Goal: Task Accomplishment & Management: Complete application form

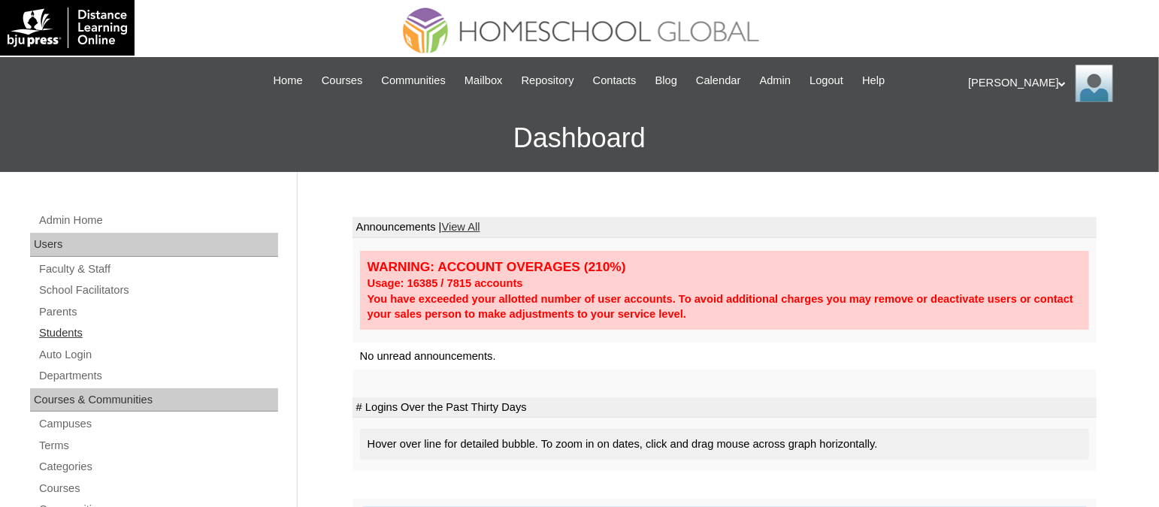
click at [53, 326] on link "Students" at bounding box center [158, 333] width 241 height 19
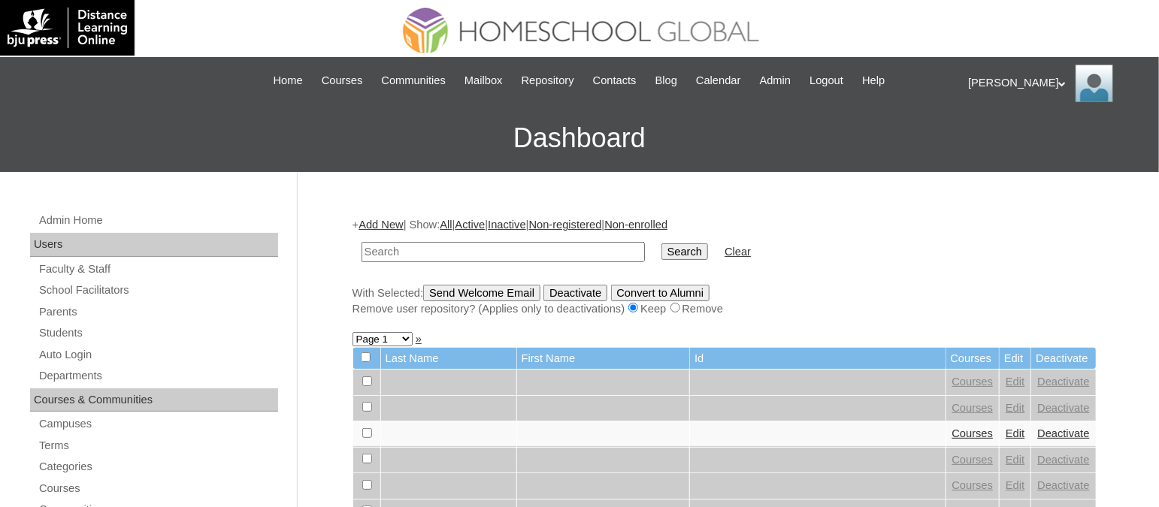
click at [379, 225] on link "Add New" at bounding box center [381, 225] width 44 height 12
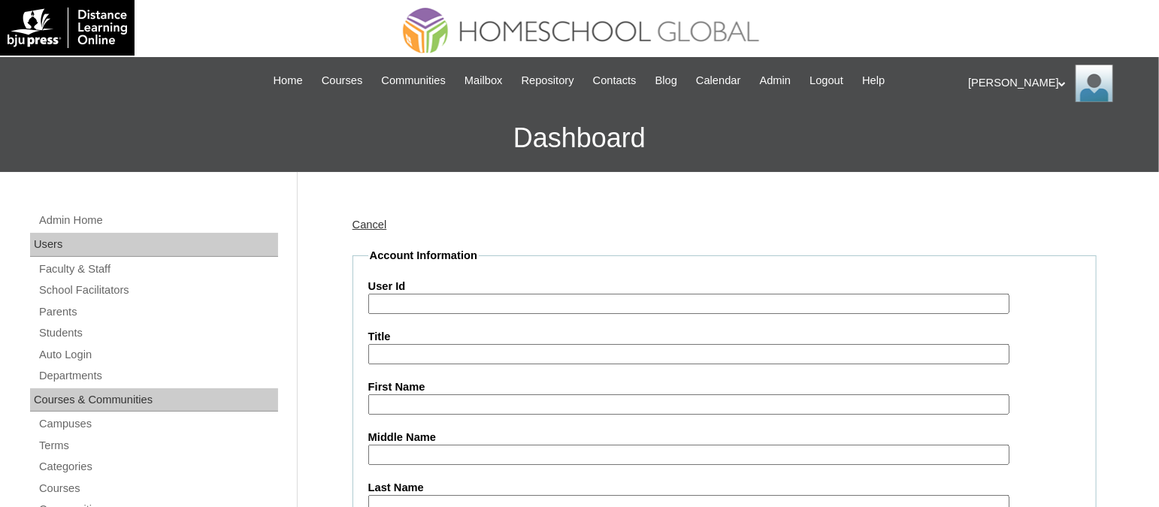
click at [413, 296] on input "User Id" at bounding box center [688, 304] width 641 height 20
paste input "TOUCHPH2025-MHS010162"
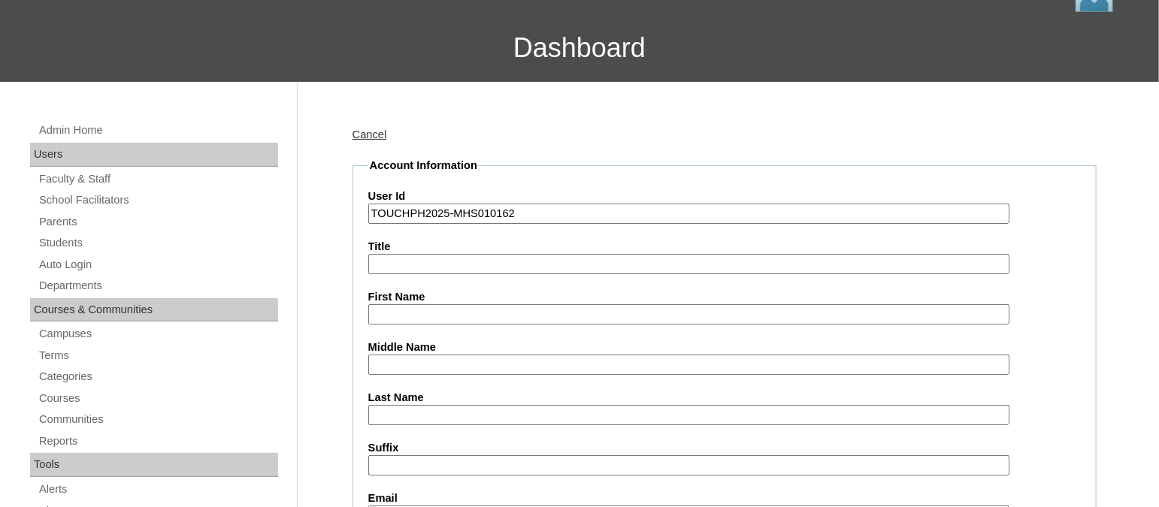
scroll to position [92, 0]
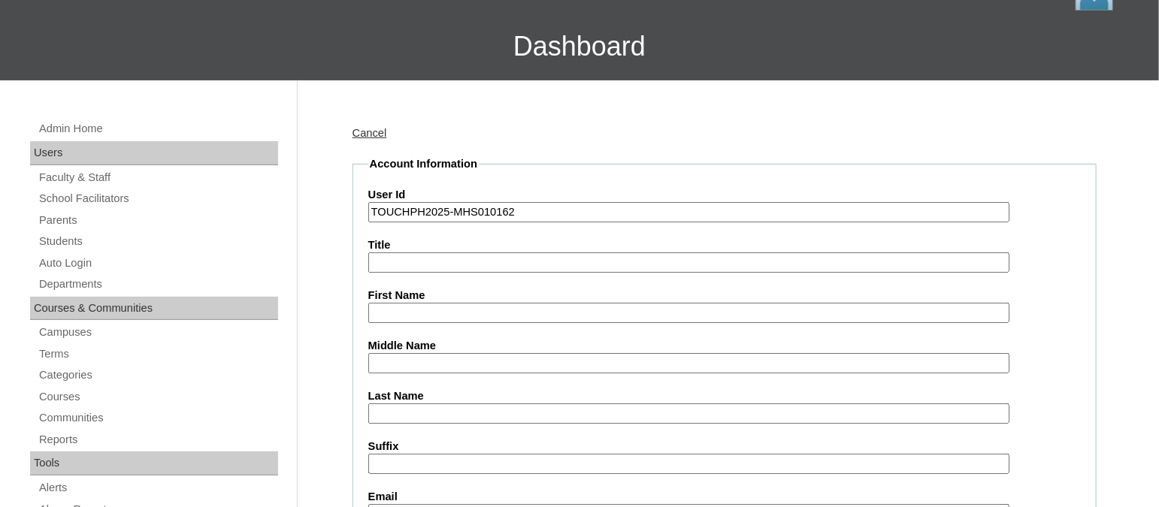
type input "TOUCHPH2025-MHS010162"
click at [392, 310] on input "First Name" at bounding box center [688, 313] width 641 height 20
paste input "Maria Danica Cecilia Ang"
drag, startPoint x: 524, startPoint y: 309, endPoint x: 488, endPoint y: 309, distance: 36.1
click at [488, 309] on input "Maria Danica Cecilia Ang" at bounding box center [688, 313] width 641 height 20
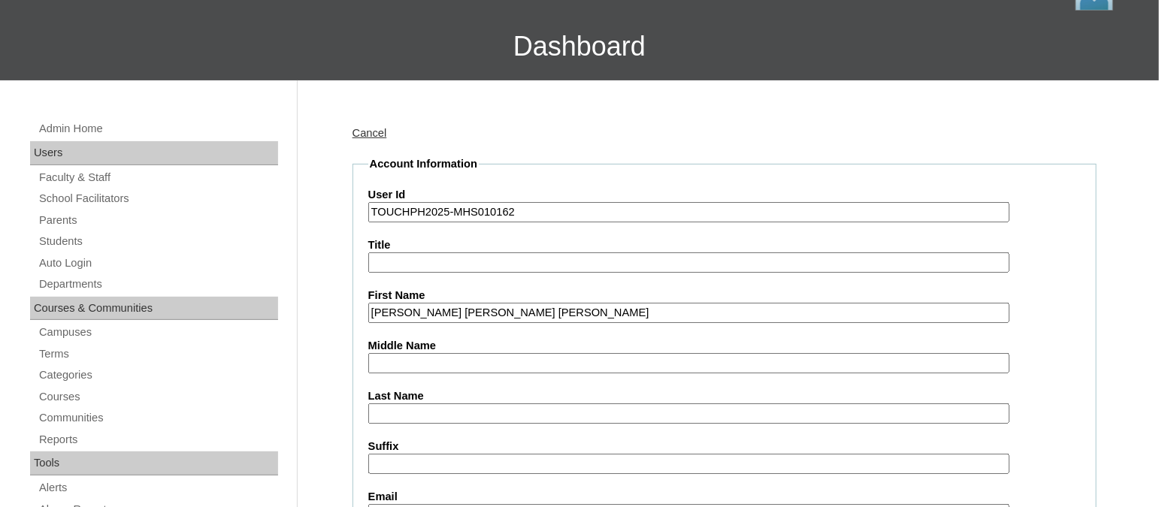
type input "Maria Danica Cecilia"
click at [372, 404] on input "Last Name" at bounding box center [688, 414] width 641 height 20
paste input "Ang"
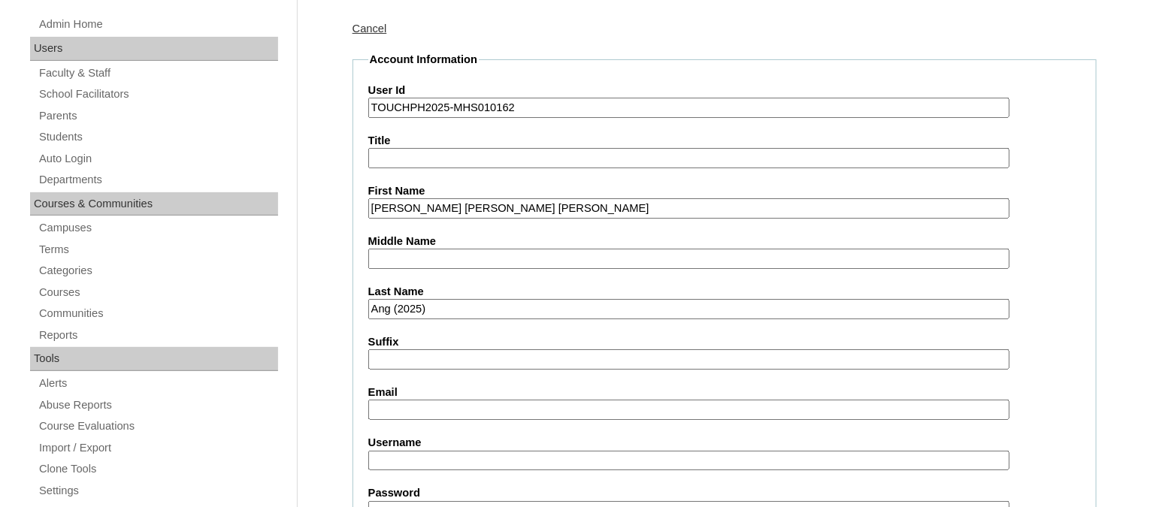
scroll to position [198, 0]
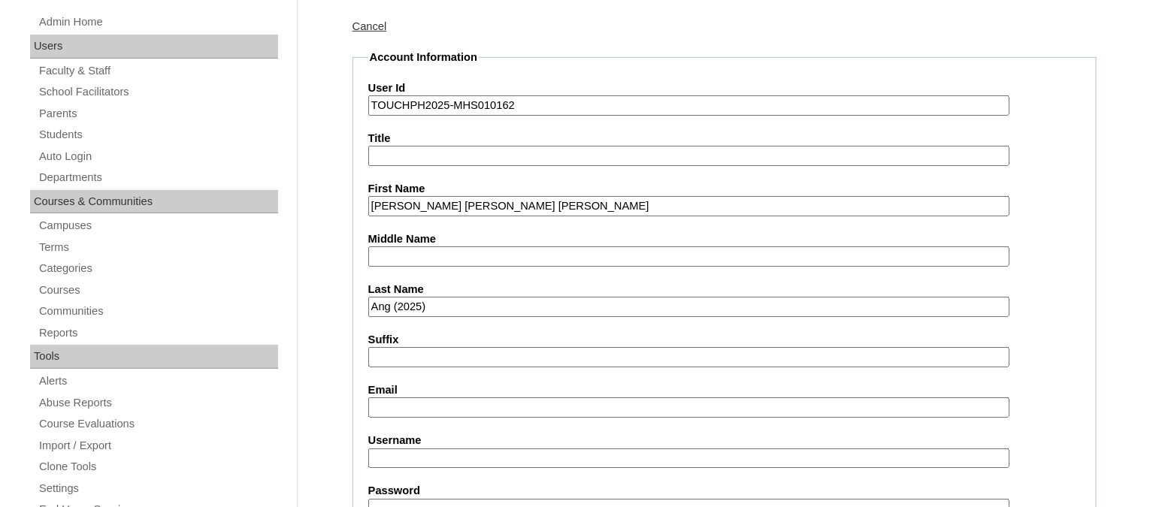
type input "Ang (2025)"
click at [391, 401] on input "Email" at bounding box center [688, 408] width 641 height 20
paste input "angdanica@ymail.com"
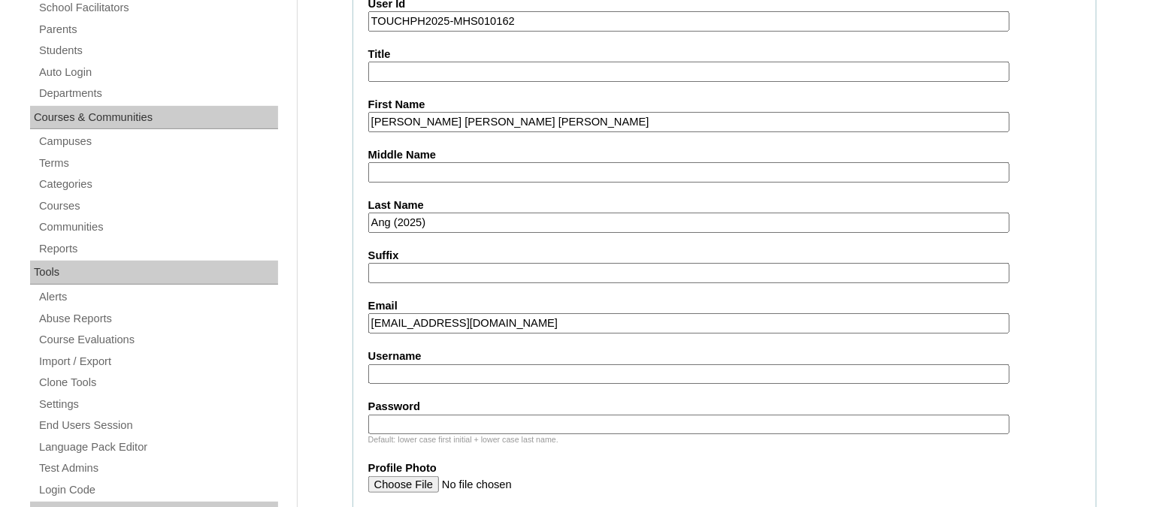
scroll to position [283, 0]
type input "[EMAIL_ADDRESS][DOMAIN_NAME]"
click at [392, 364] on input "Username" at bounding box center [688, 374] width 641 height 20
paste input "mariadanicaangTQ322"
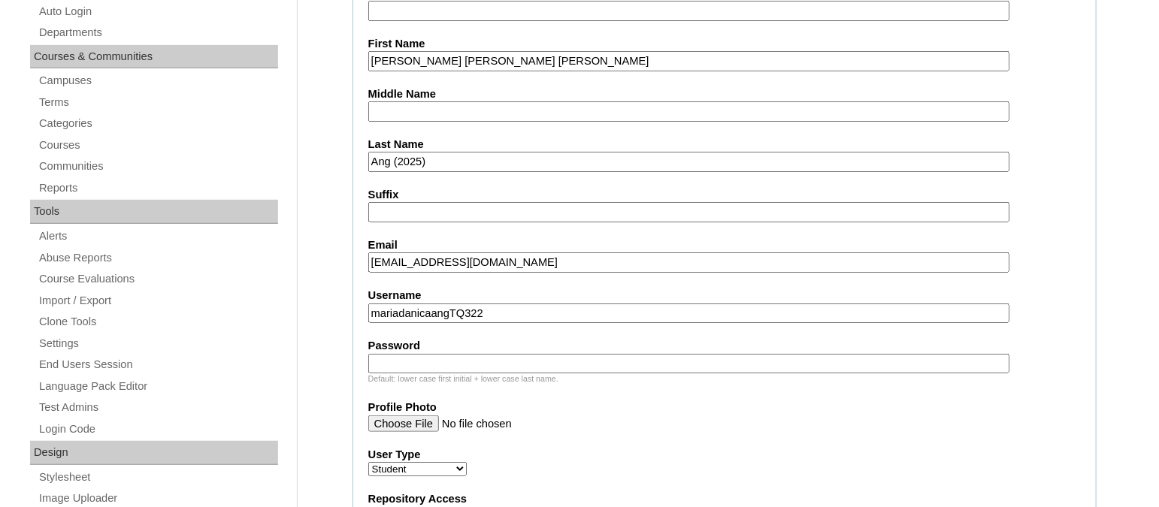
type input "mariadanicaangTQ322"
click at [409, 354] on input "Password" at bounding box center [688, 364] width 641 height 20
paste input "HG123456p"
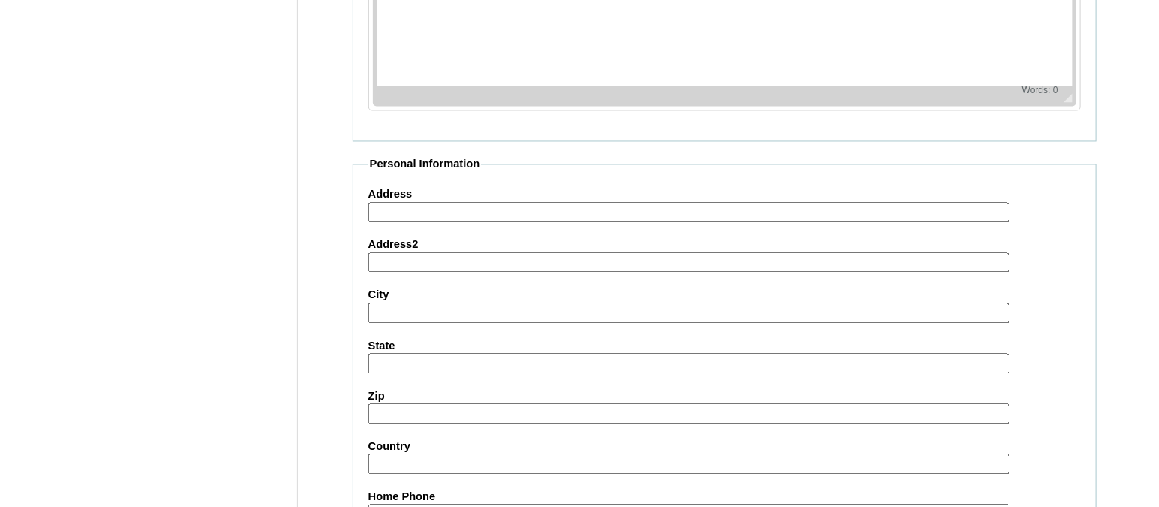
scroll to position [1769, 0]
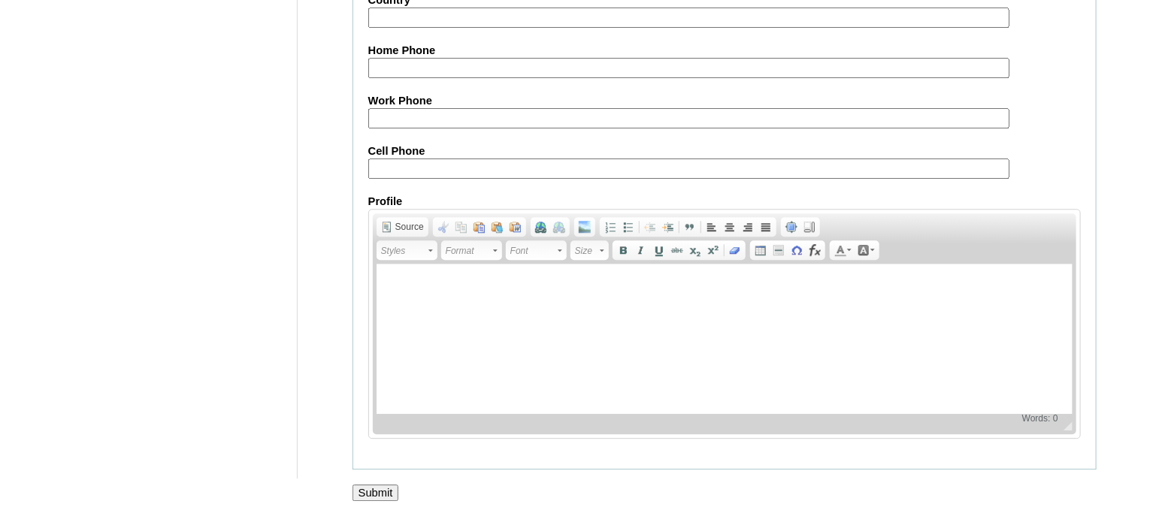
type input "HG123456p"
click at [365, 485] on input "Submit" at bounding box center [376, 493] width 47 height 17
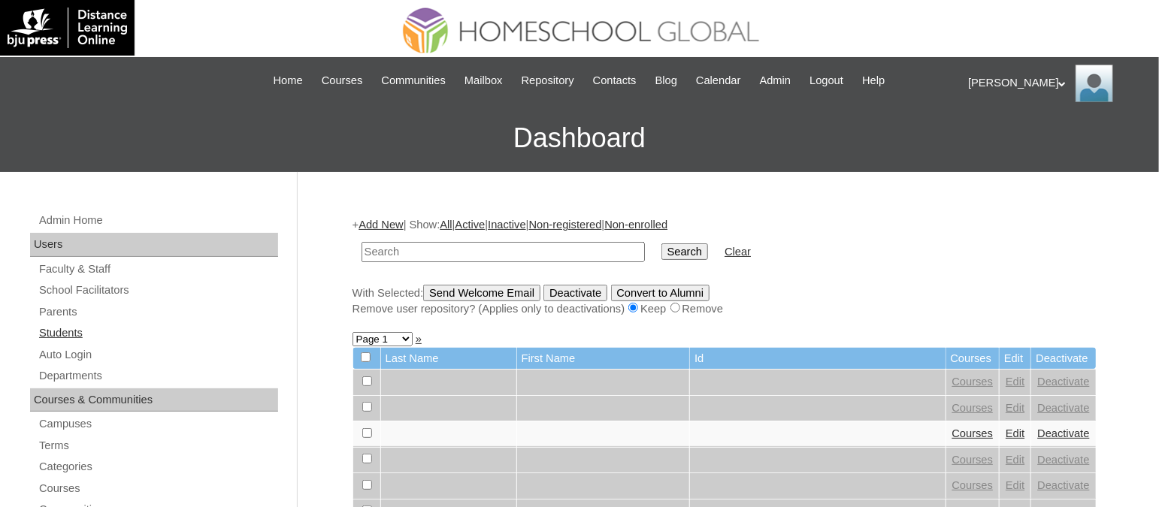
click at [45, 326] on link "Students" at bounding box center [158, 333] width 241 height 19
click at [403, 224] on link "Add New" at bounding box center [381, 225] width 44 height 12
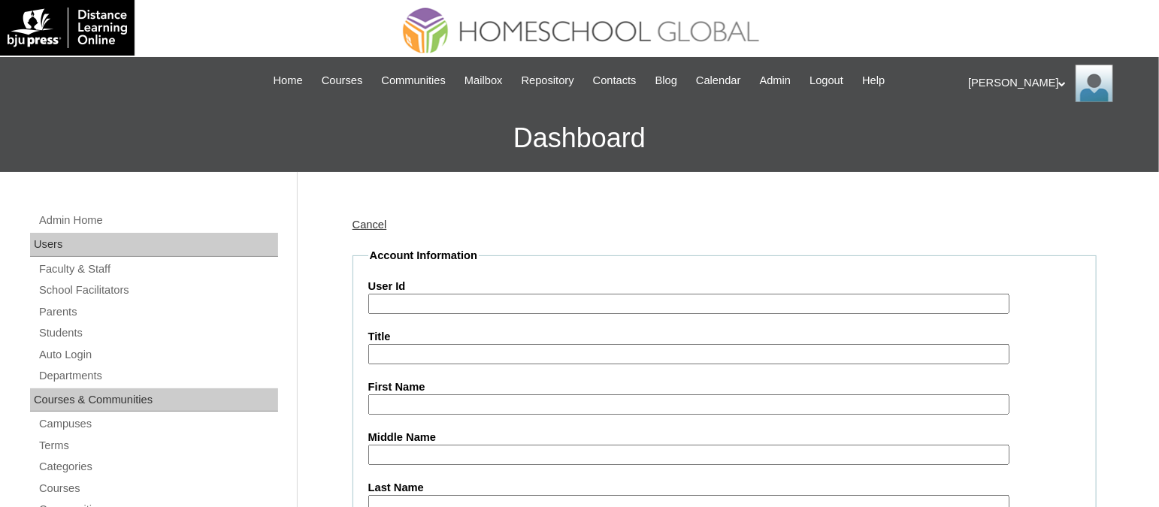
click at [401, 294] on input "User Id" at bounding box center [688, 304] width 641 height 20
paste input "TOUCHPH2025-MHS010163"
type input "TOUCHPH2025-MHS010163"
click at [429, 397] on input "First Name" at bounding box center [688, 405] width 641 height 20
click at [391, 404] on input "First Name" at bounding box center [688, 405] width 641 height 20
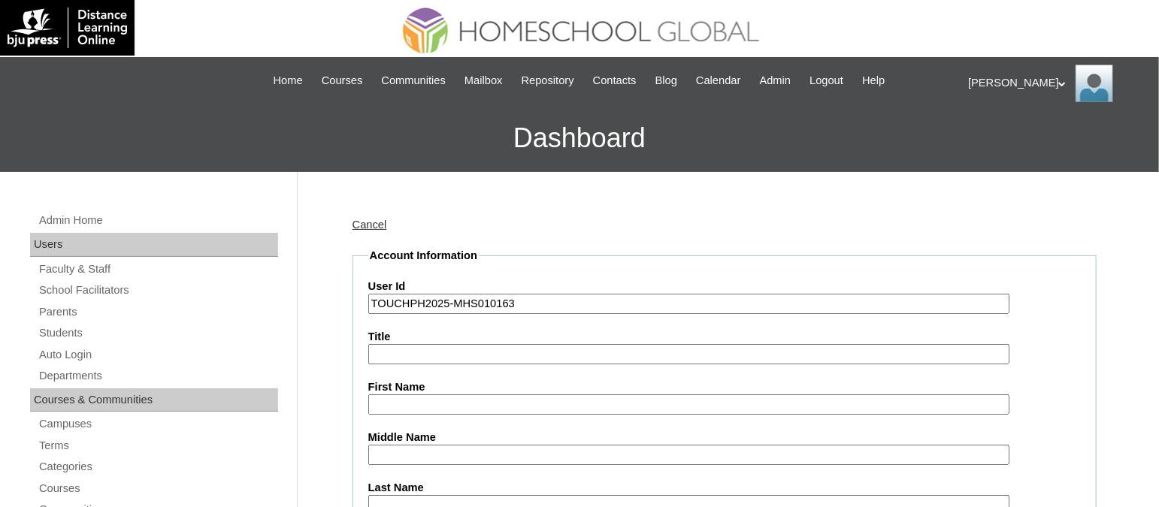
paste input "Mary Noelle Antonio"
drag, startPoint x: 490, startPoint y: 405, endPoint x: 437, endPoint y: 397, distance: 53.3
click at [437, 397] on input "Mary Noelle Antonio" at bounding box center [688, 405] width 641 height 20
type input "[PERSON_NAME]"
click at [397, 495] on input "Last Name" at bounding box center [688, 505] width 641 height 20
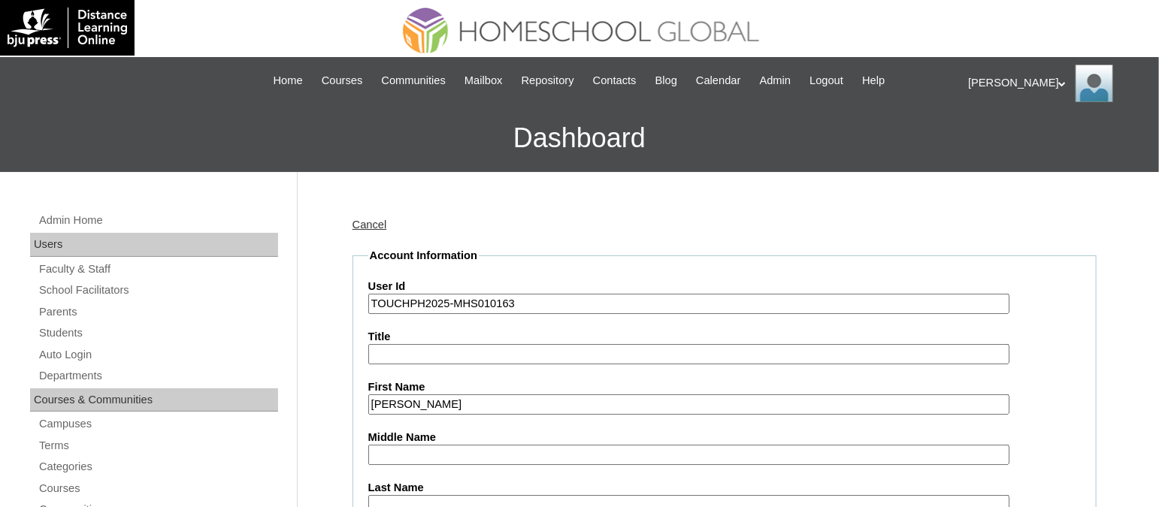
paste input "[PERSON_NAME]"
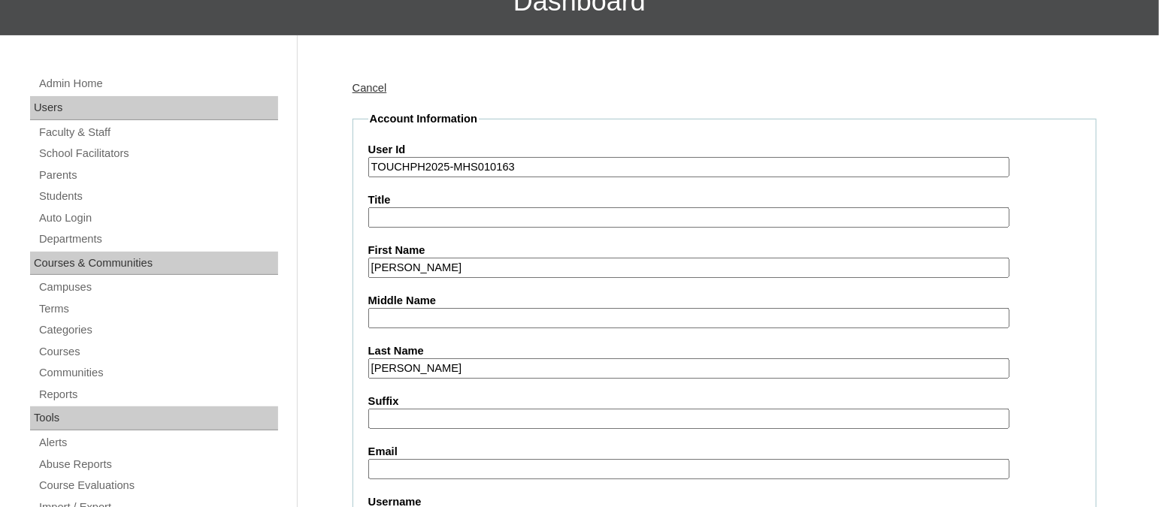
scroll to position [138, 0]
type input "[PERSON_NAME]"
click at [401, 464] on input "Email" at bounding box center [688, 468] width 641 height 20
paste input "[EMAIL_ADDRESS][DOMAIN_NAME]"
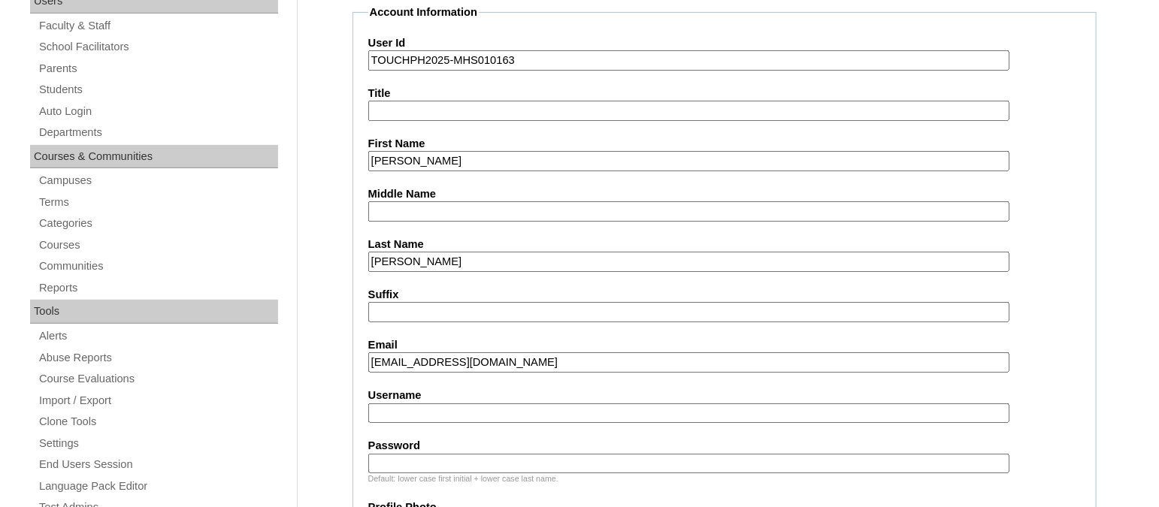
scroll to position [247, 0]
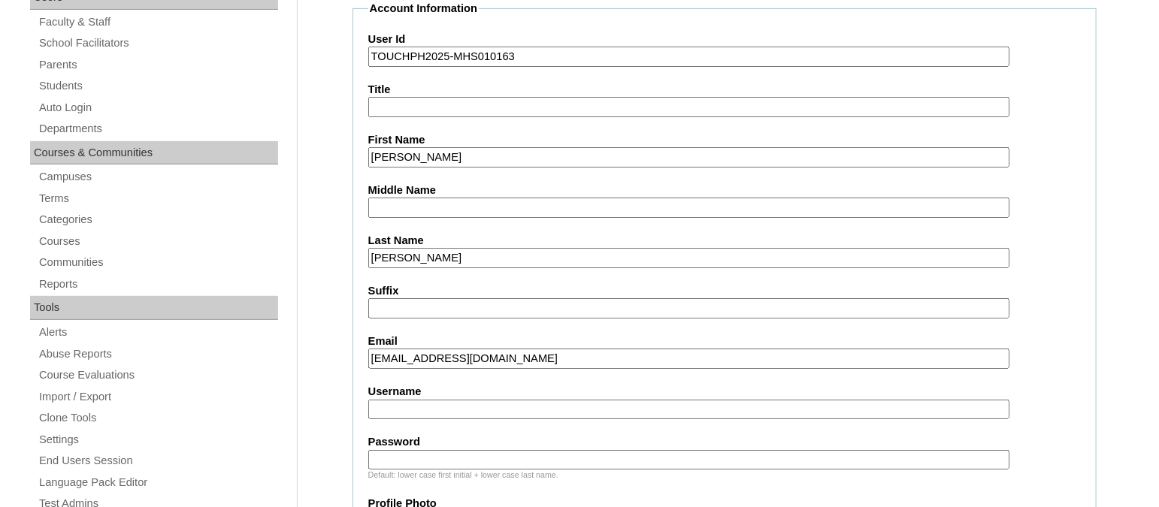
type input "[EMAIL_ADDRESS][DOMAIN_NAME]"
click at [401, 405] on input "Username" at bounding box center [688, 410] width 641 height 20
paste input "marynoelleantonioTQ322"
type input "marynoelleantonioTQ322"
click at [428, 450] on input "Password" at bounding box center [688, 460] width 641 height 20
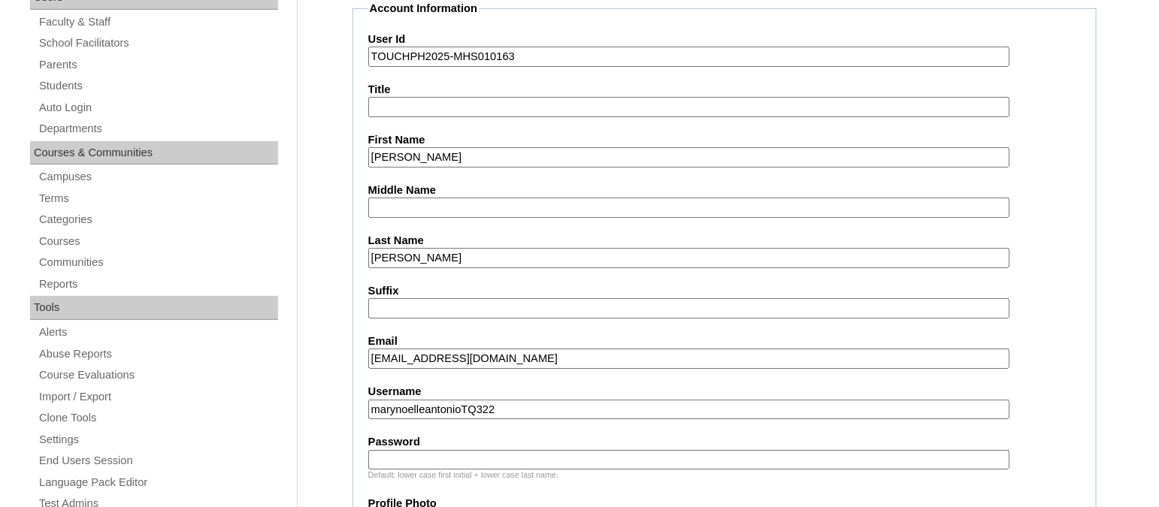
paste input "HG123456s"
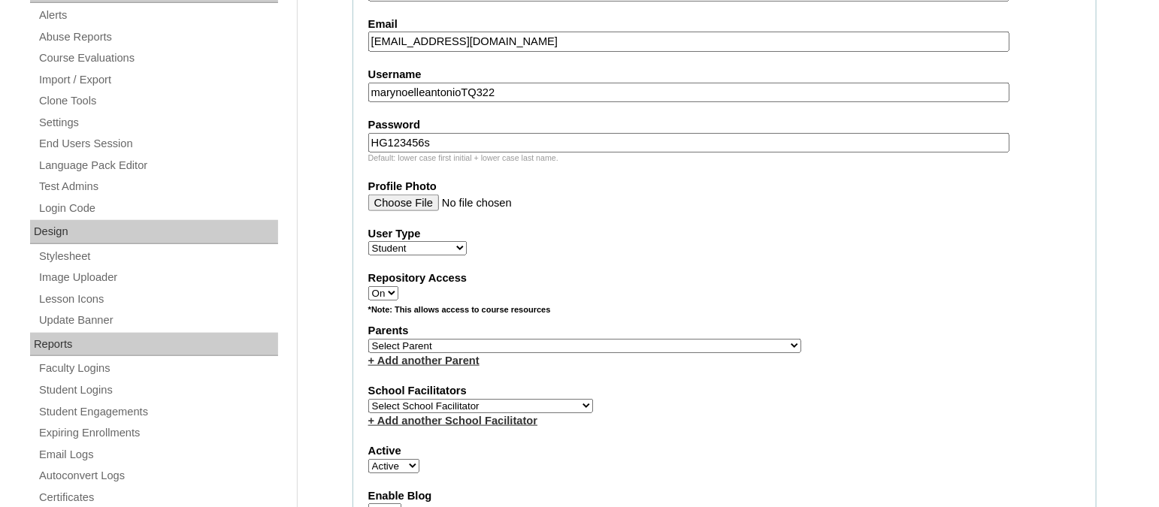
scroll to position [594, 0]
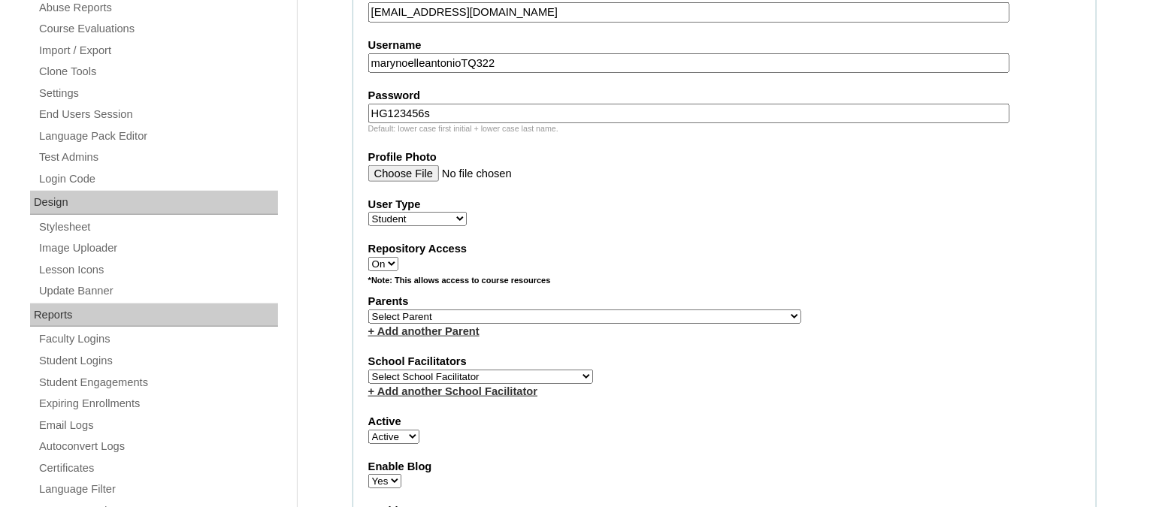
type input "HG123456s"
click at [421, 310] on select "Select Parent , , , , , , , , , , , , , , , , , , , , , , , , , , , , , , , , ,…" at bounding box center [584, 317] width 433 height 14
click at [404, 312] on select "Select Parent , , , , , , , , , , , , , , , , , , , , , , , , , , , , , , , , ,…" at bounding box center [584, 317] width 433 height 14
click at [776, 219] on fieldset "Account Information User Id TOUCHPH2025-MHS010163 Title First Name Mary Noelle …" at bounding box center [725, 261] width 744 height 1215
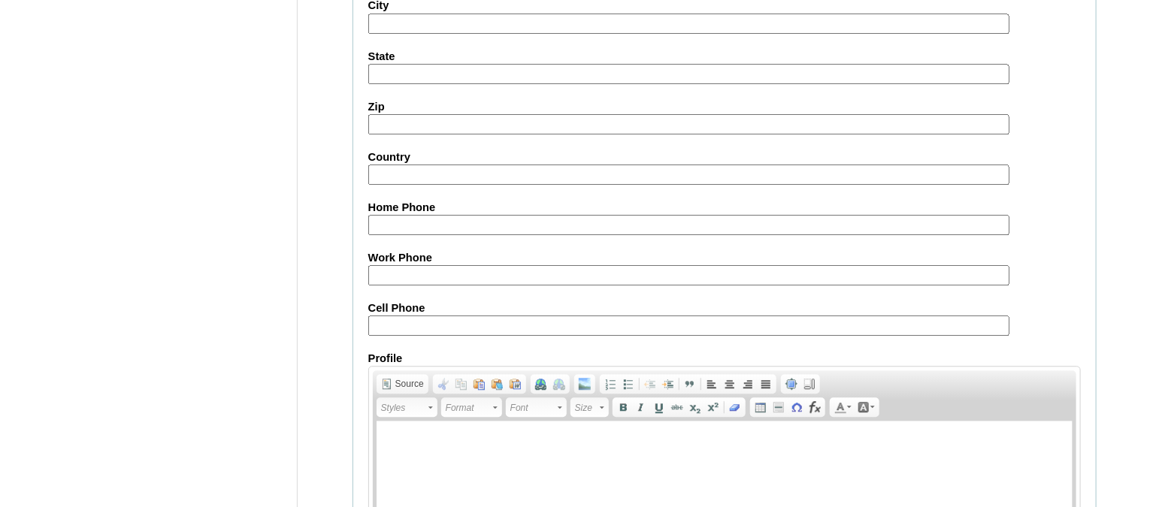
scroll to position [1769, 0]
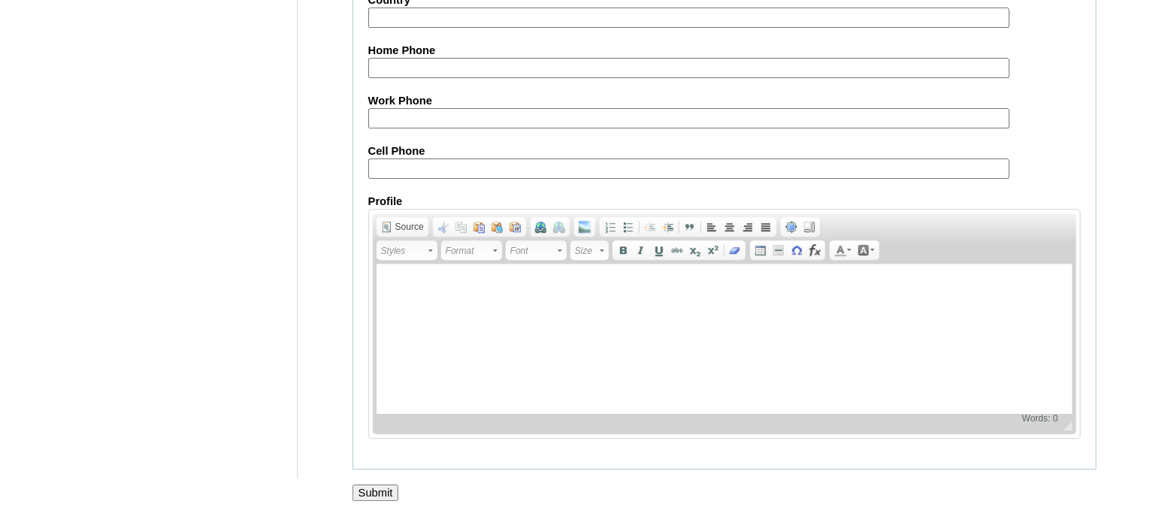
click at [372, 489] on input "Submit" at bounding box center [376, 493] width 47 height 17
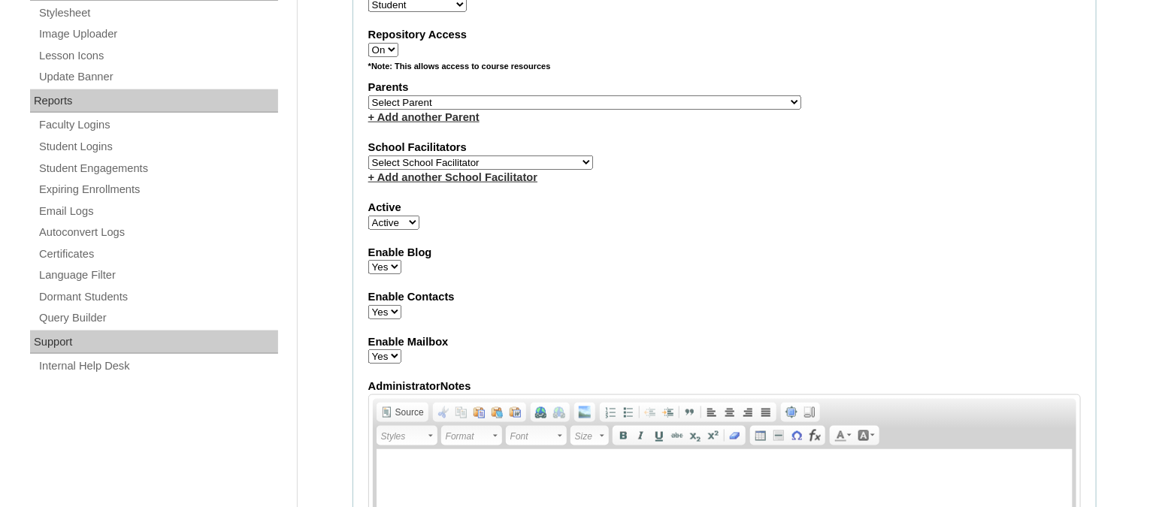
scroll to position [802, 0]
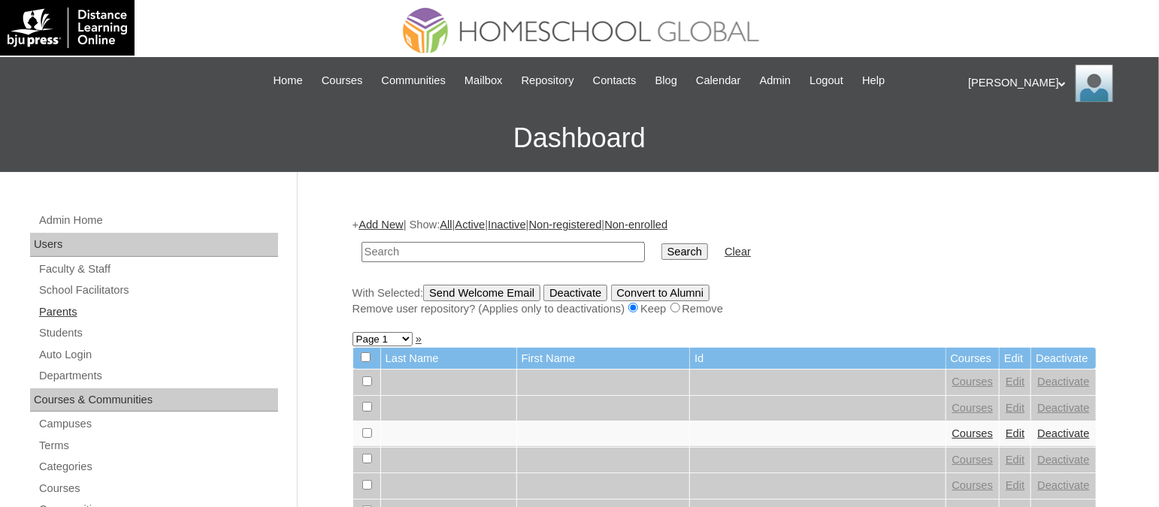
click at [61, 317] on link "Parents" at bounding box center [158, 312] width 241 height 19
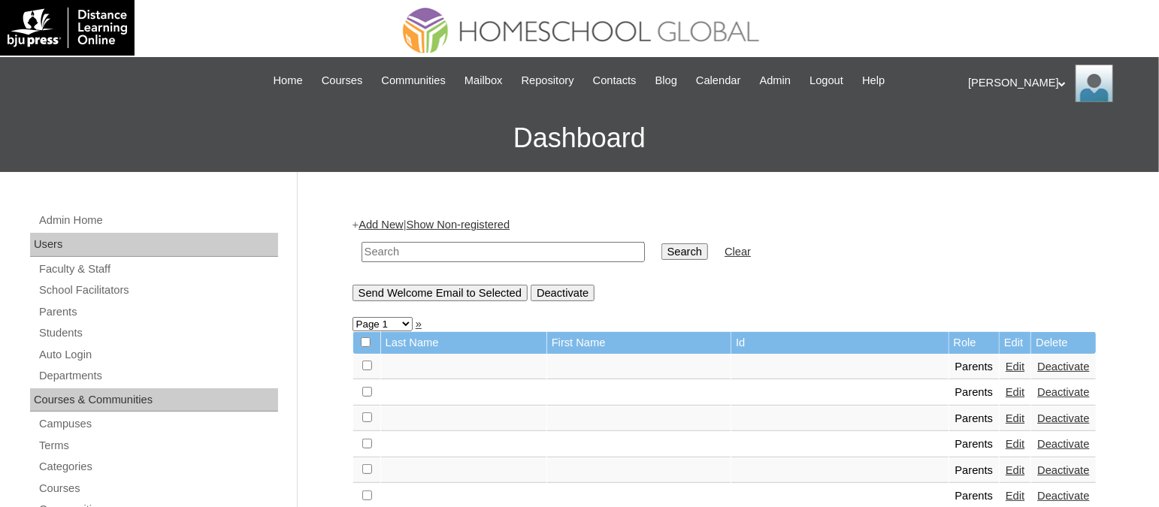
click at [409, 247] on input "text" at bounding box center [503, 252] width 283 height 20
paste input "TOUCHPH2025-MHS010162"
type input "TOUCHPH2025-MHS010162"
click at [661, 244] on input "Search" at bounding box center [684, 252] width 47 height 17
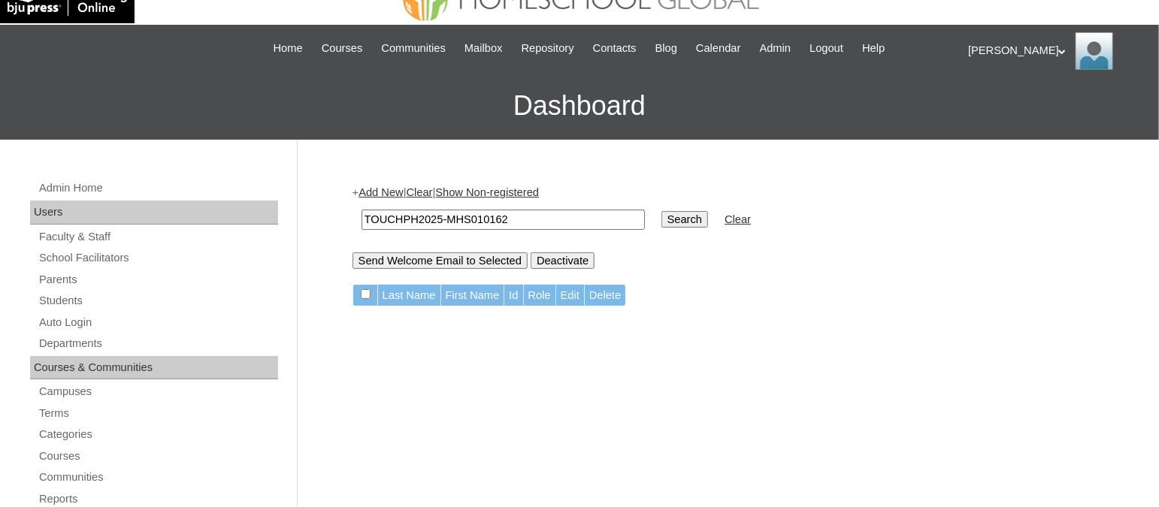
scroll to position [40, 0]
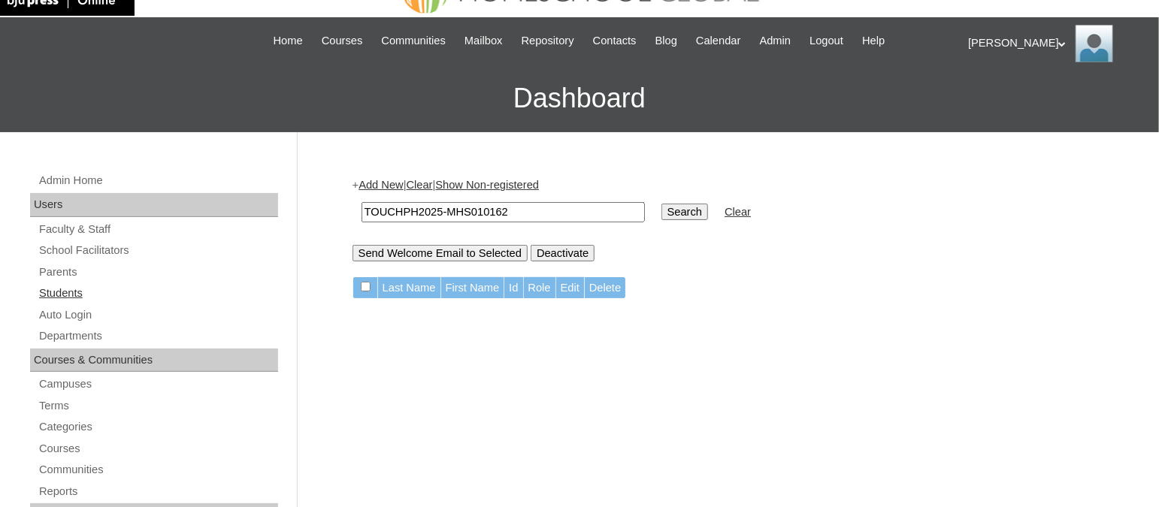
click at [68, 288] on link "Students" at bounding box center [158, 293] width 241 height 19
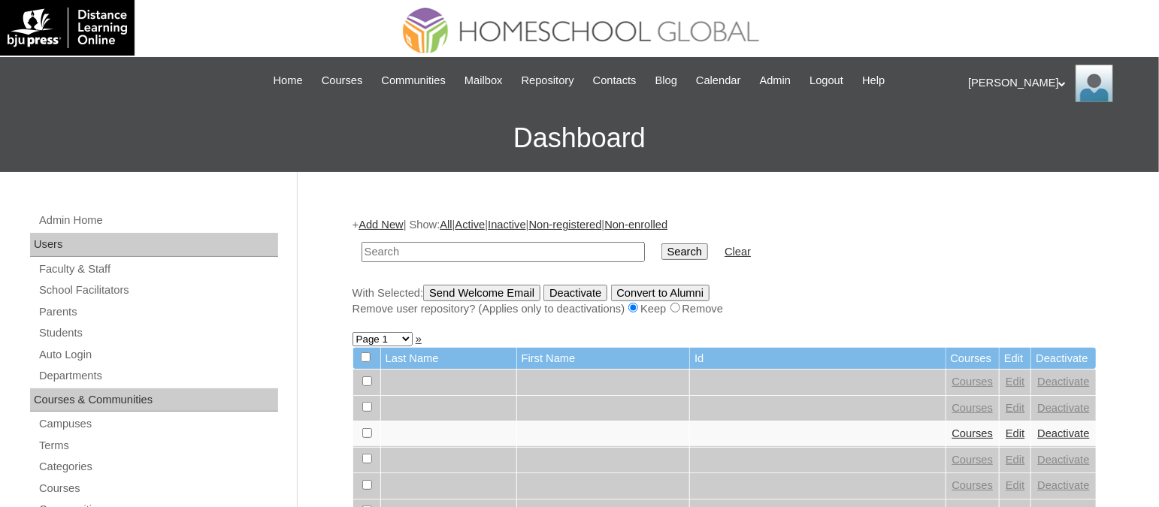
click at [491, 243] on input "text" at bounding box center [503, 252] width 283 height 20
type input "TOUCHPH2025-MHS010162"
click at [661, 244] on input "Search" at bounding box center [684, 252] width 47 height 17
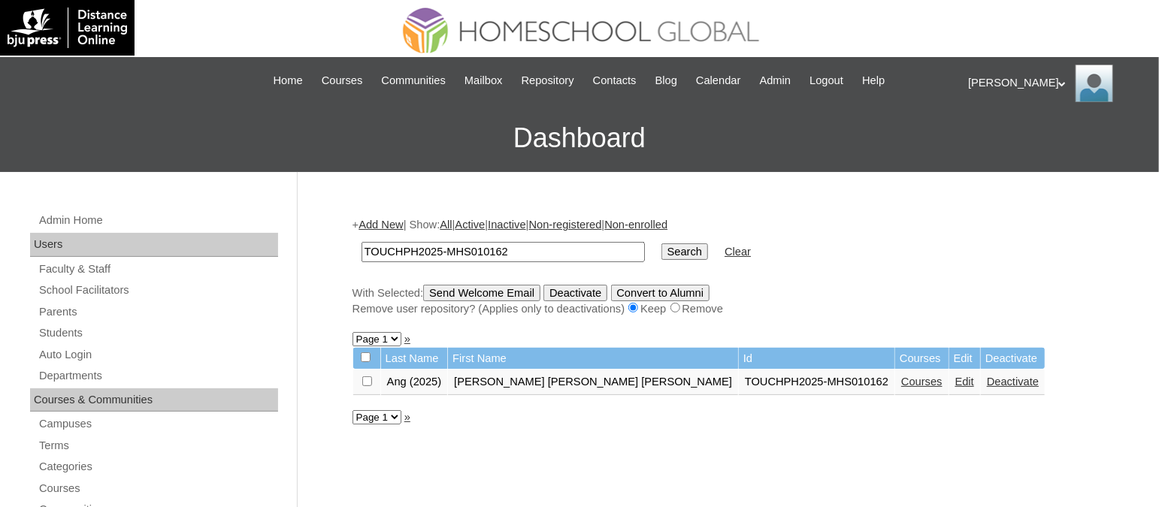
click at [519, 247] on input "TOUCHPH2025-MHS010162" at bounding box center [503, 252] width 283 height 20
paste input "3"
type input "TOUCHPH2025-MHS010163"
click at [661, 244] on input "Search" at bounding box center [684, 252] width 47 height 17
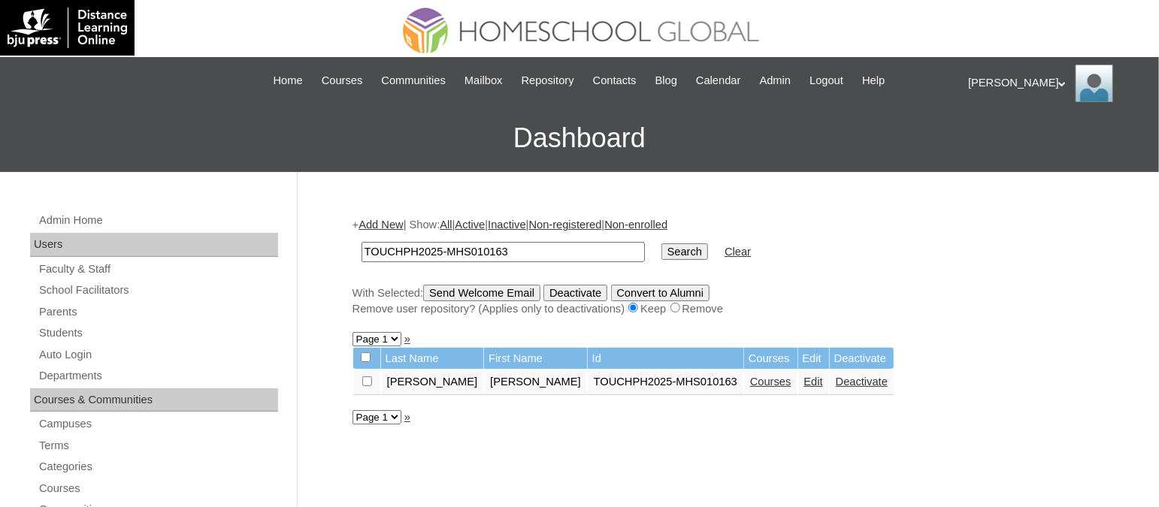
click at [529, 255] on input "TOUCHPH2025-MHS010163" at bounding box center [503, 252] width 283 height 20
paste input "2"
type input "TOUCHPH2025-MHS010162"
click at [661, 244] on input "Search" at bounding box center [684, 252] width 47 height 17
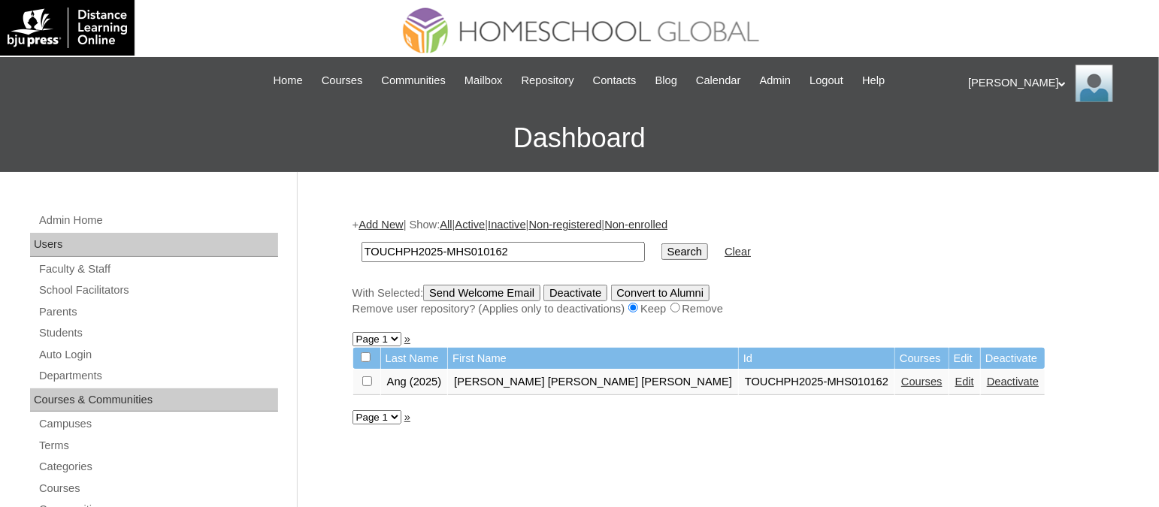
click at [367, 348] on td at bounding box center [366, 359] width 27 height 22
click at [366, 353] on input "checkbox" at bounding box center [366, 358] width 10 height 10
checkbox input "true"
click at [680, 303] on input "radio" at bounding box center [675, 308] width 10 height 10
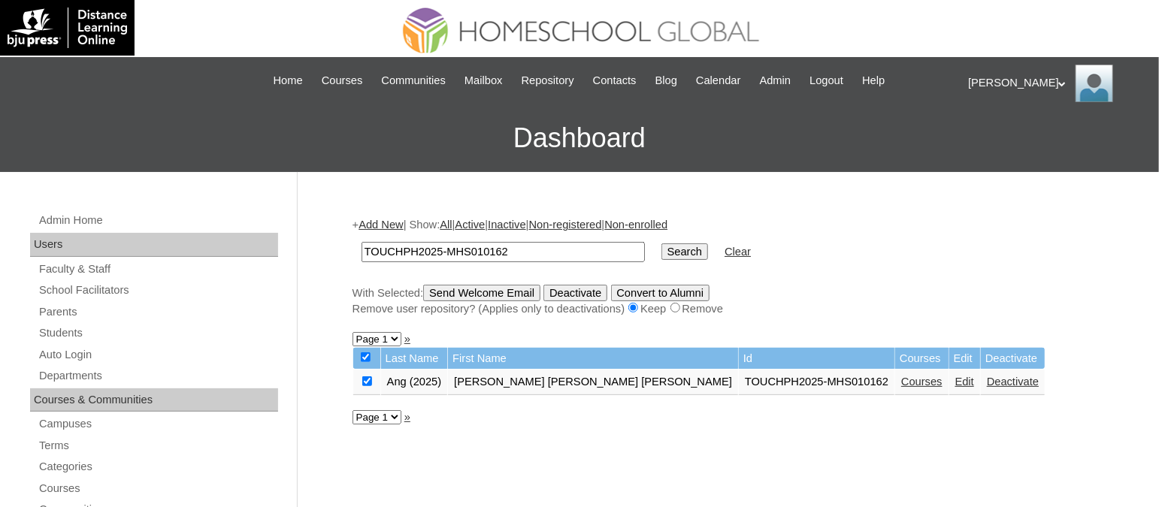
radio input "true"
click at [987, 376] on link "Deactivate" at bounding box center [1013, 382] width 52 height 12
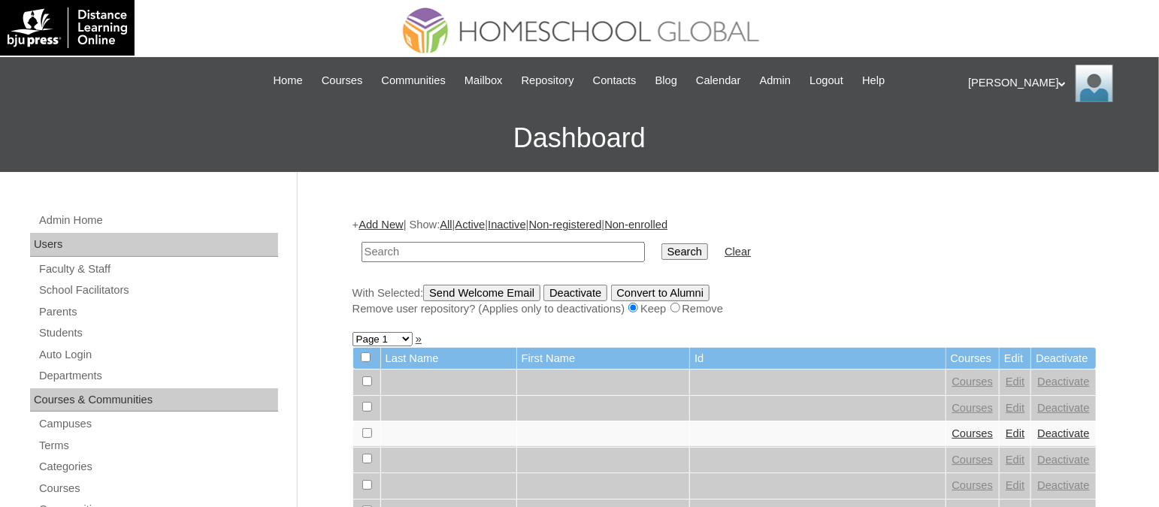
click at [419, 253] on input "text" at bounding box center [503, 252] width 283 height 20
type input "TOUCHPH2025-MHS010162"
click at [661, 244] on input "Search" at bounding box center [684, 252] width 47 height 17
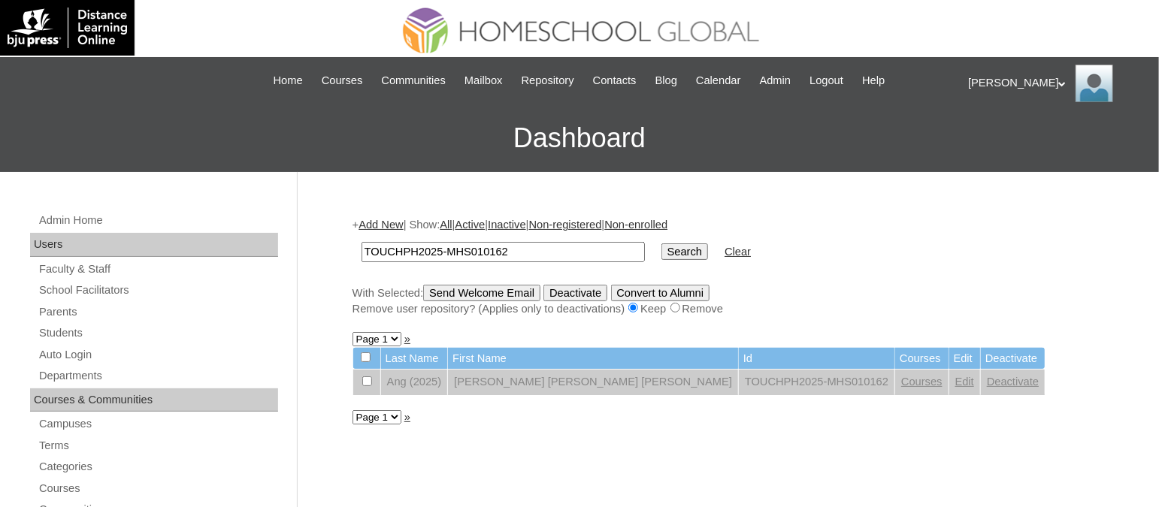
click at [1047, 295] on div "With Selected: Send Welcome Email Deactivate Convert to Alumni Remove user repo…" at bounding box center [725, 301] width 744 height 32
click at [365, 355] on input "checkbox" at bounding box center [366, 358] width 10 height 10
checkbox input "true"
click at [680, 303] on input "radio" at bounding box center [675, 308] width 10 height 10
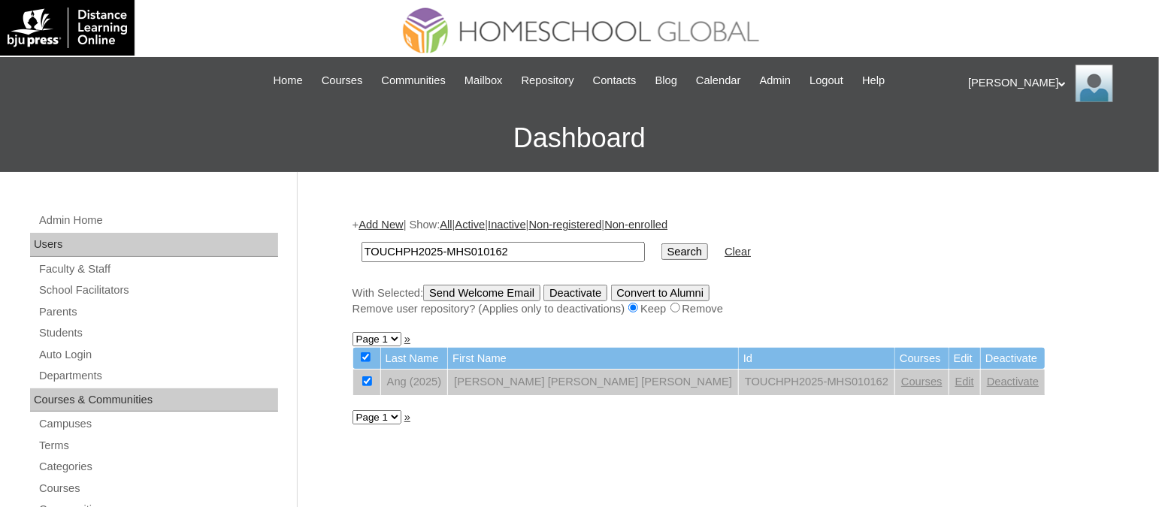
radio input "true"
click at [955, 376] on link "Edit" at bounding box center [964, 382] width 19 height 12
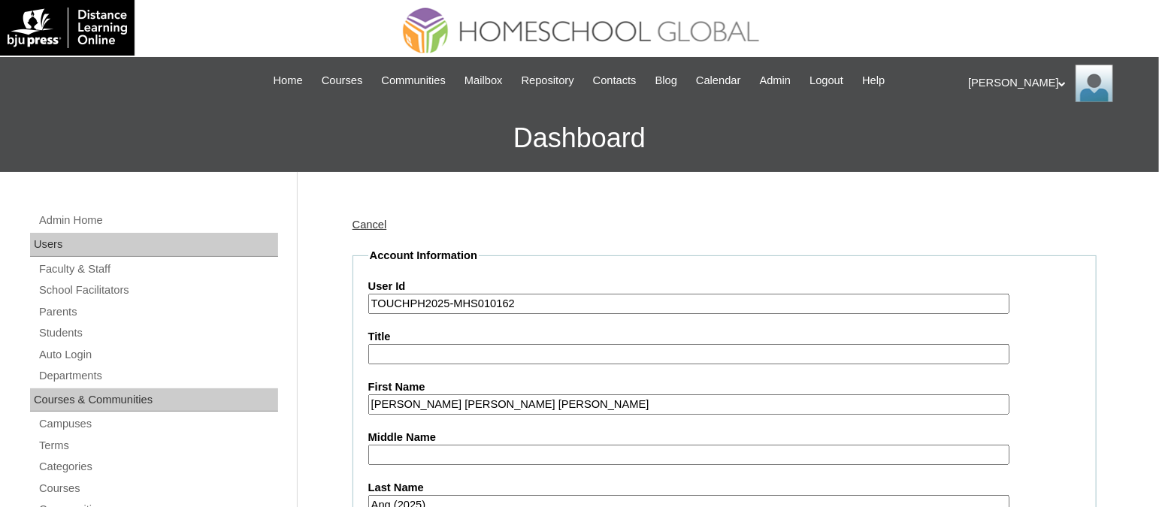
click at [525, 303] on input "TOUCHPH2025-MHS010162" at bounding box center [688, 304] width 641 height 20
type input "T"
type input "000000"
click at [523, 399] on input "Maria Danica Cecilia" at bounding box center [688, 405] width 641 height 20
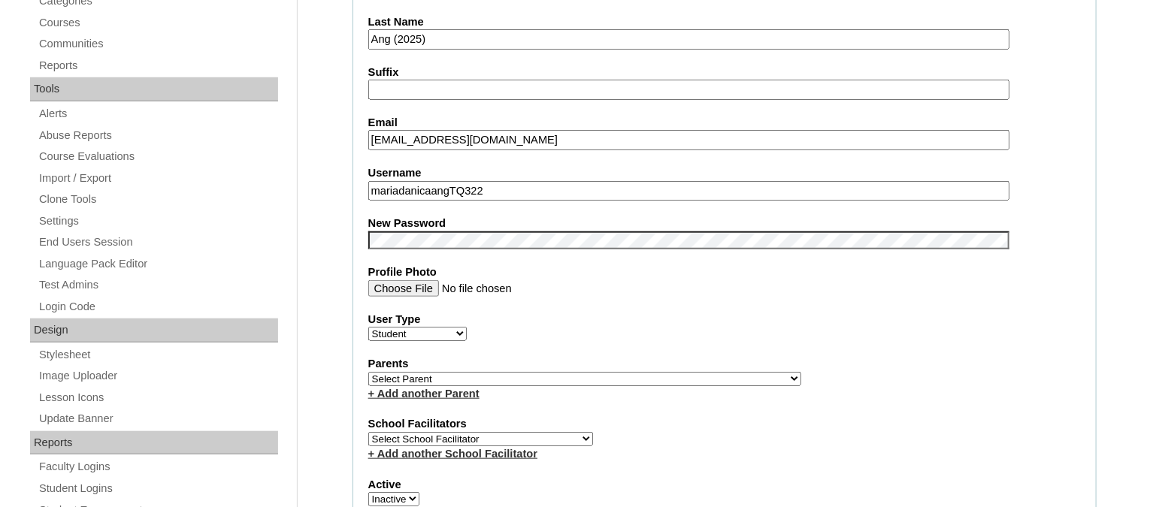
scroll to position [461, 0]
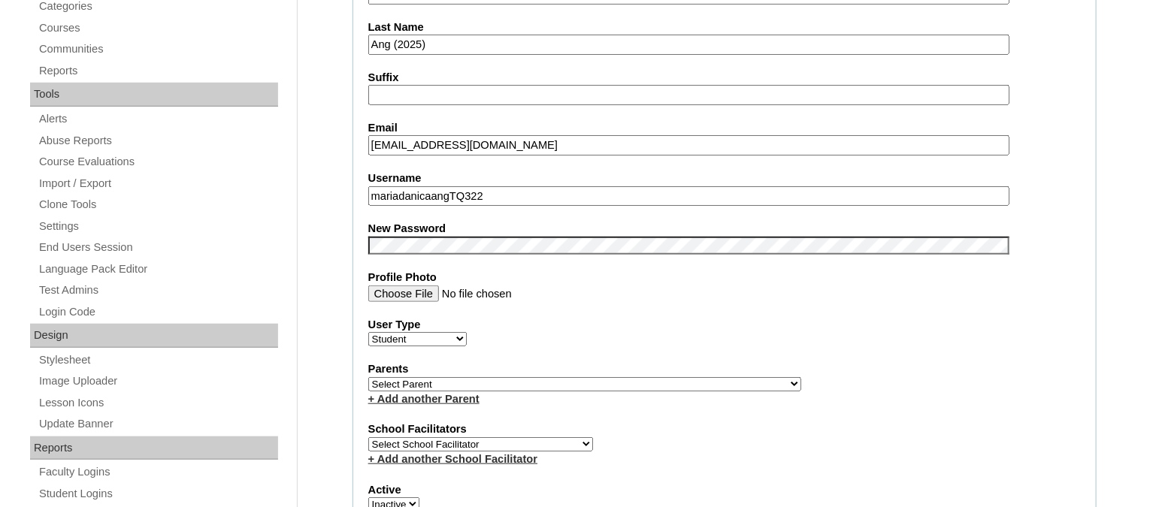
click at [525, 186] on input "mariadanicaangTQ322" at bounding box center [688, 196] width 641 height 20
drag, startPoint x: 525, startPoint y: 183, endPoint x: 303, endPoint y: 138, distance: 226.3
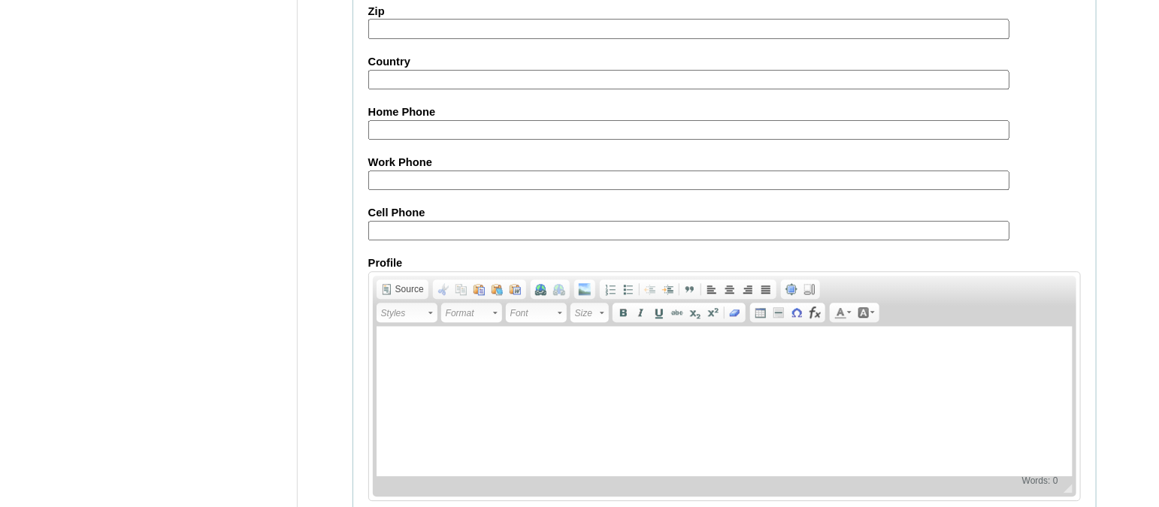
scroll to position [1757, 0]
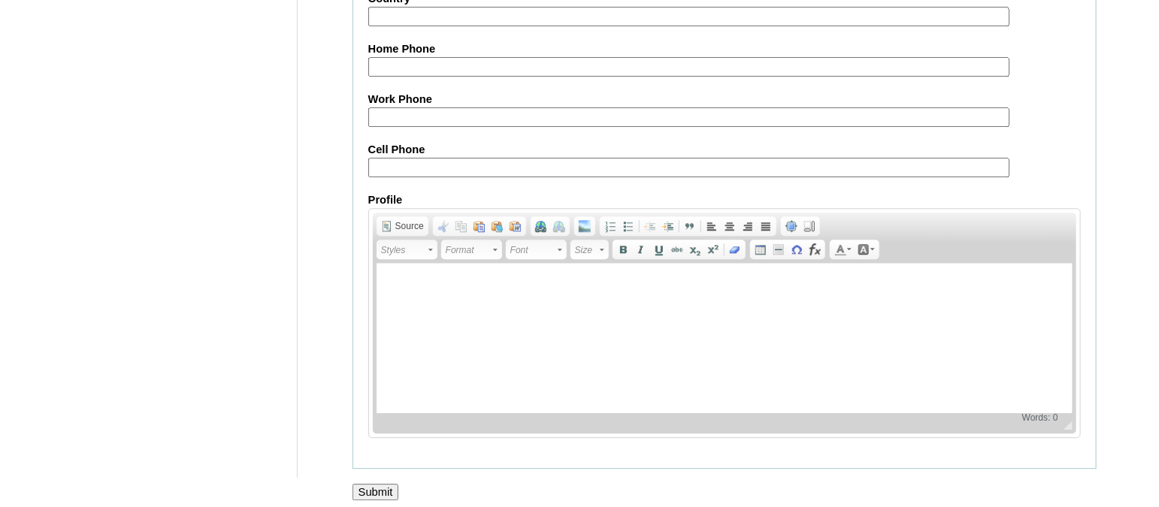
type input "000"
click at [361, 484] on input "Submit" at bounding box center [376, 492] width 47 height 17
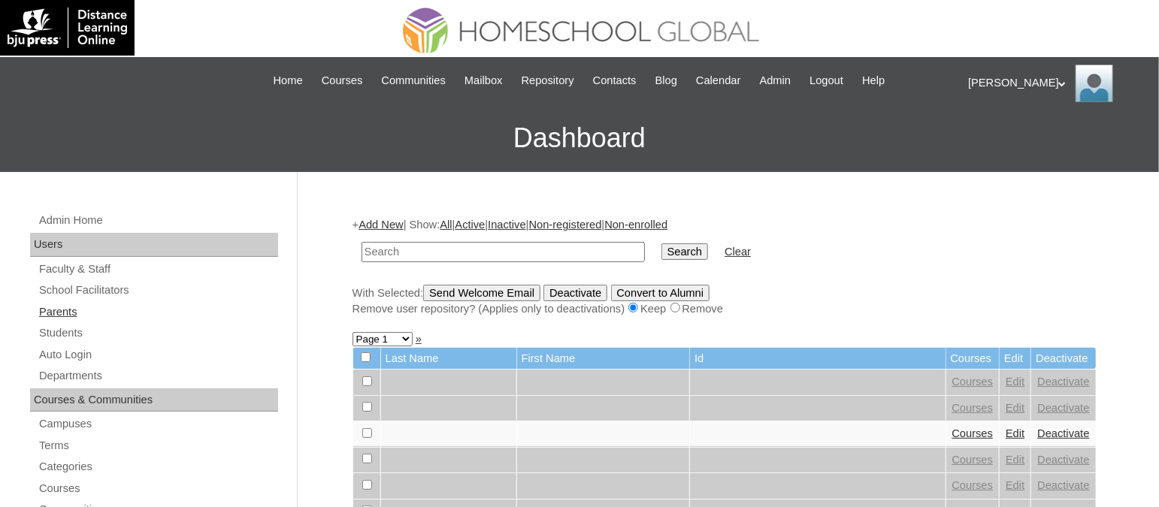
click at [46, 308] on link "Parents" at bounding box center [158, 312] width 241 height 19
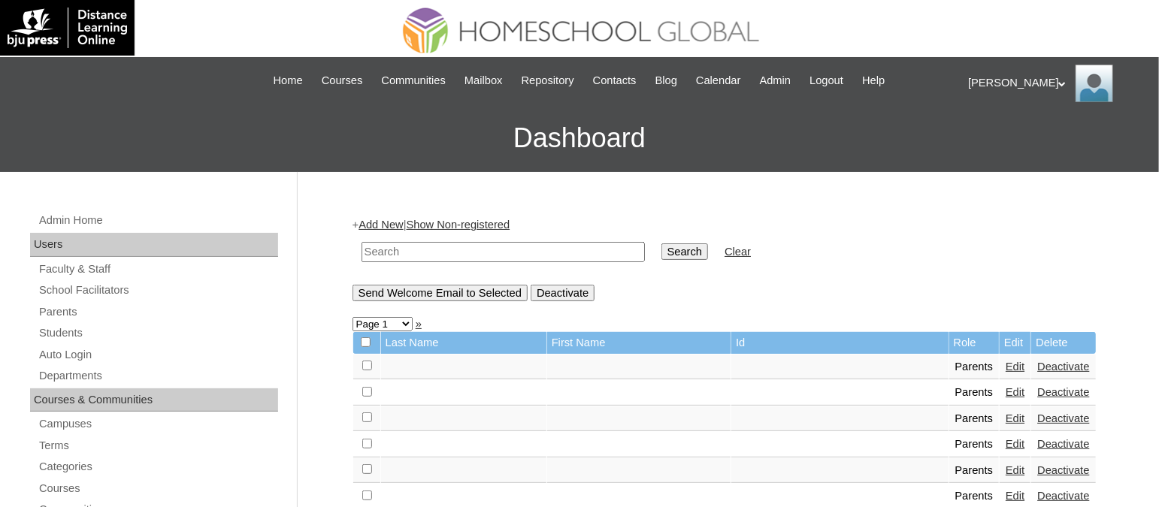
click at [371, 219] on link "Add New" at bounding box center [381, 225] width 44 height 12
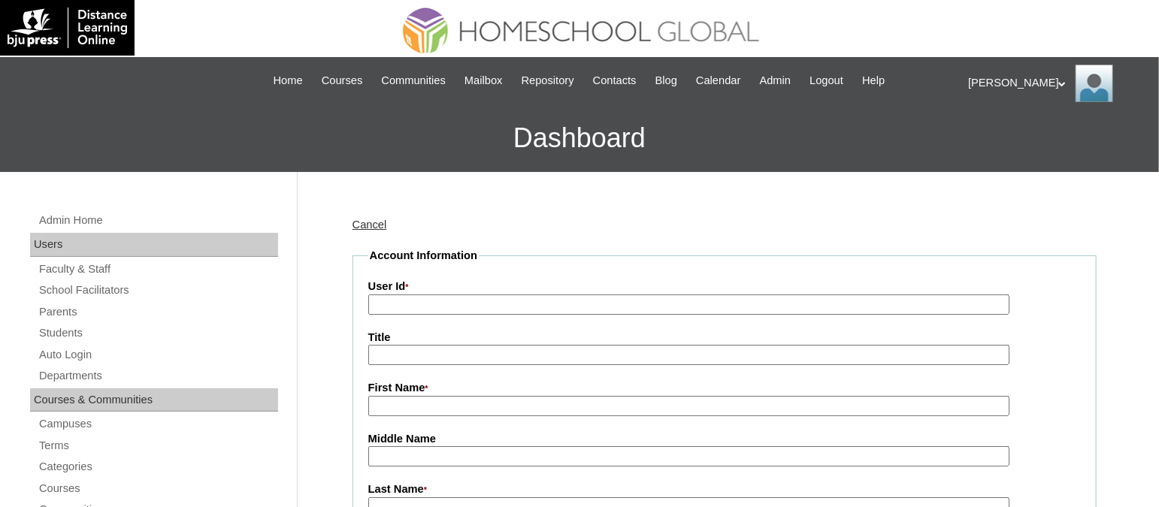
click at [437, 295] on input "User Id *" at bounding box center [688, 305] width 641 height 20
type input "v"
paste input "TOUCHPH2025-MHS010162"
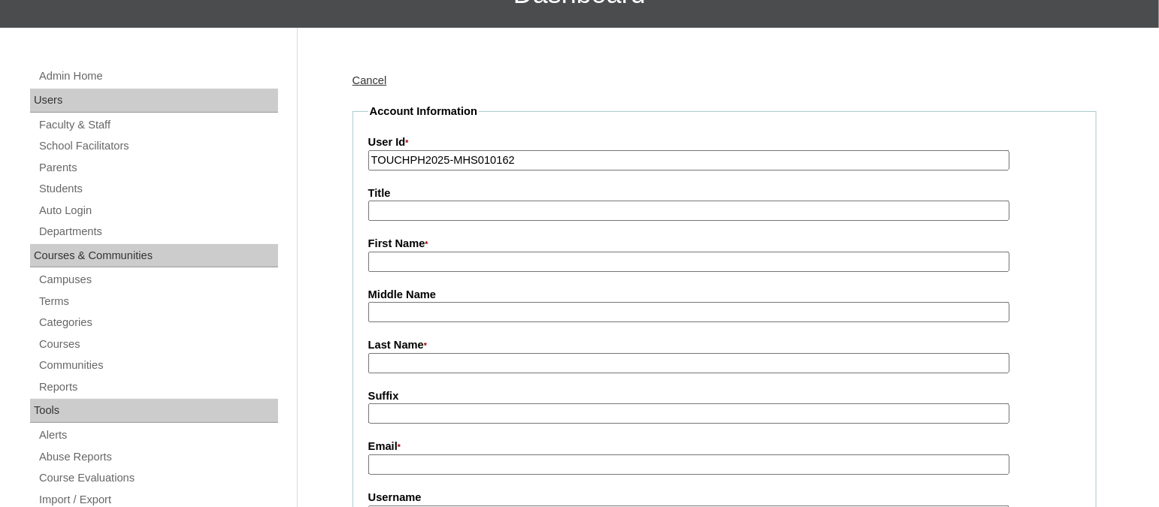
scroll to position [150, 0]
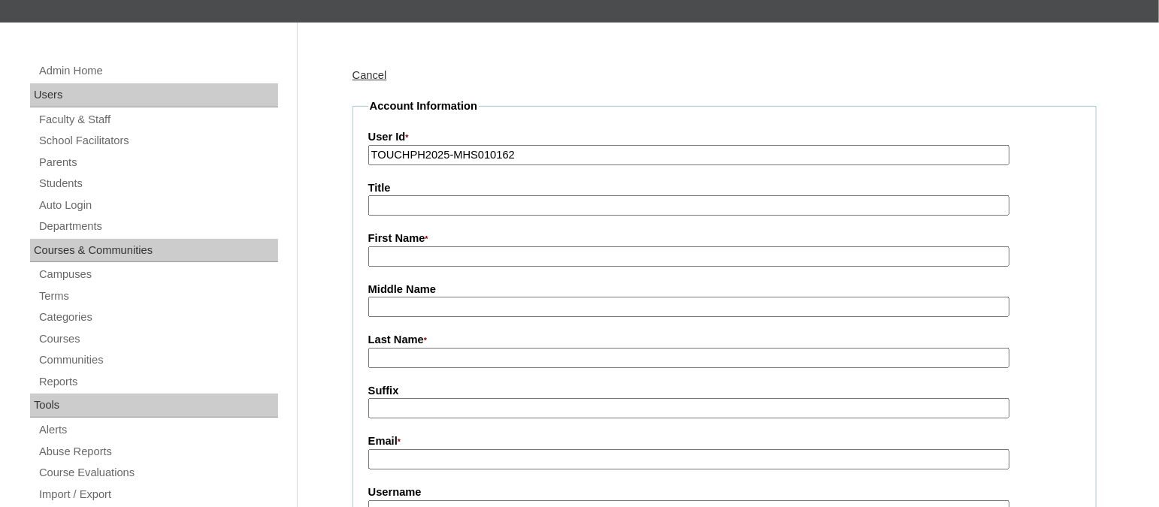
type input "TOUCHPH2025-MHS010162"
click at [400, 247] on input "First Name *" at bounding box center [688, 257] width 641 height 20
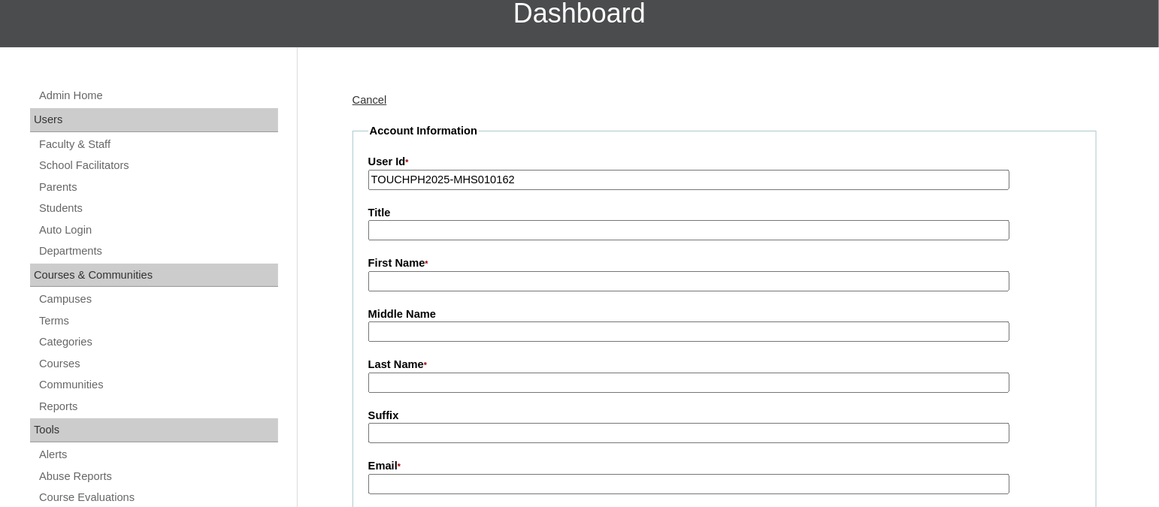
scroll to position [128, 0]
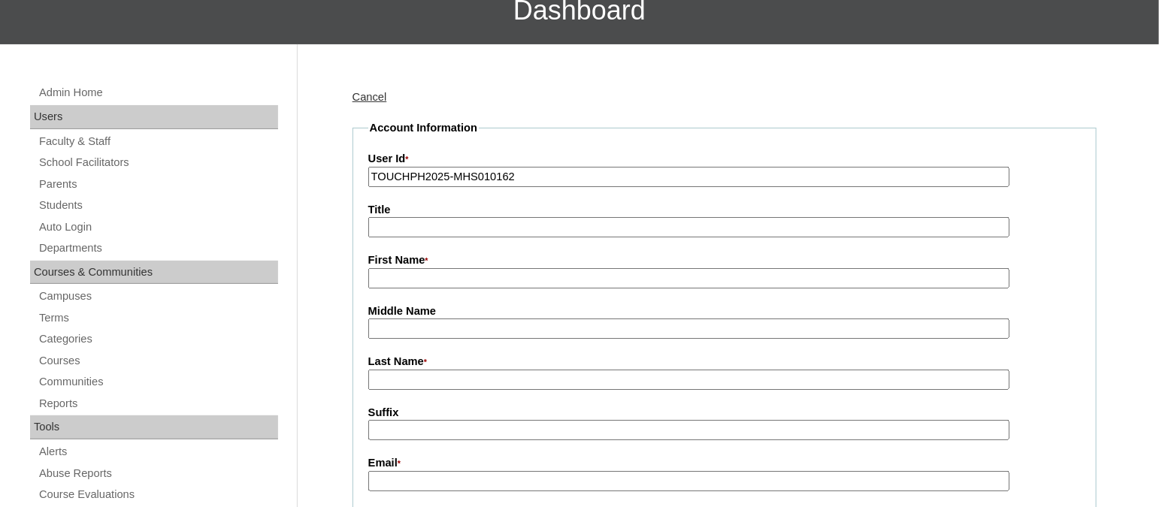
paste input "[PERSON_NAME] [PERSON_NAME] [PERSON_NAME]"
drag, startPoint x: 513, startPoint y: 278, endPoint x: 489, endPoint y: 274, distance: 24.3
click at [489, 274] on input "[PERSON_NAME] [PERSON_NAME] [PERSON_NAME]" at bounding box center [688, 278] width 641 height 20
type input "[PERSON_NAME] [PERSON_NAME] [PERSON_NAME]"
click at [421, 370] on input "Last Name *" at bounding box center [688, 380] width 641 height 20
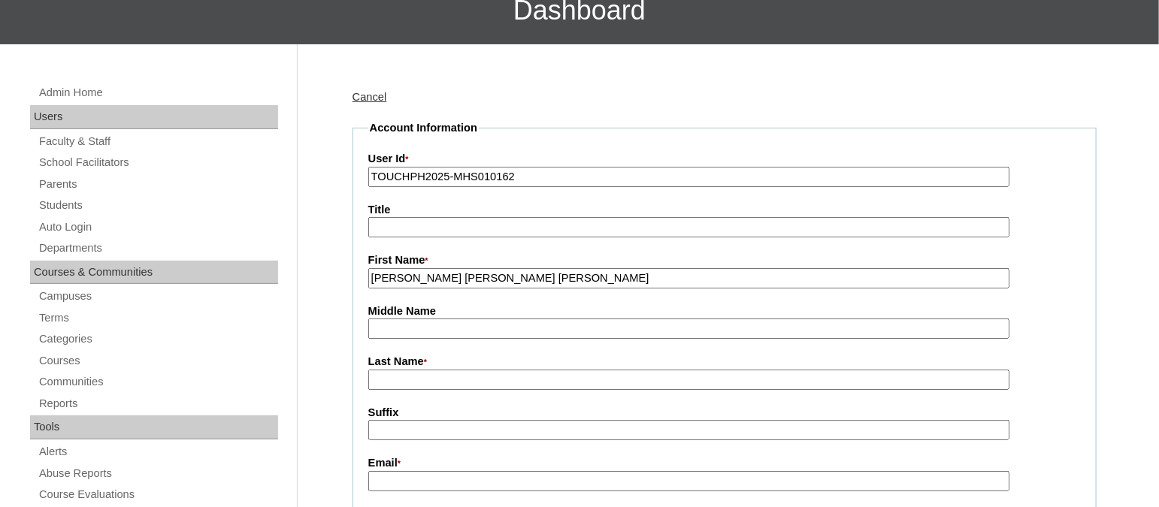
paste input "Ang"
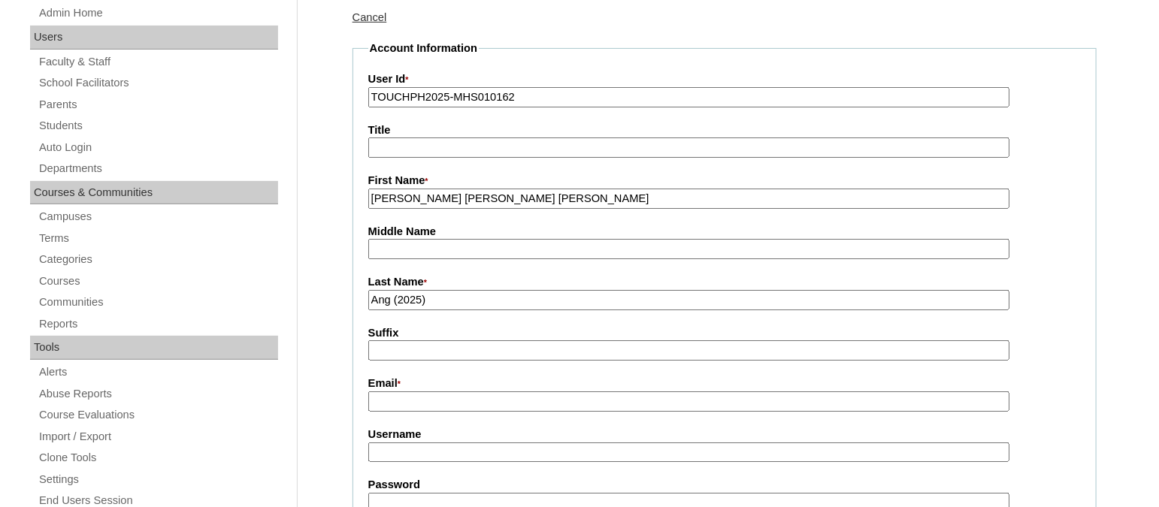
scroll to position [219, 0]
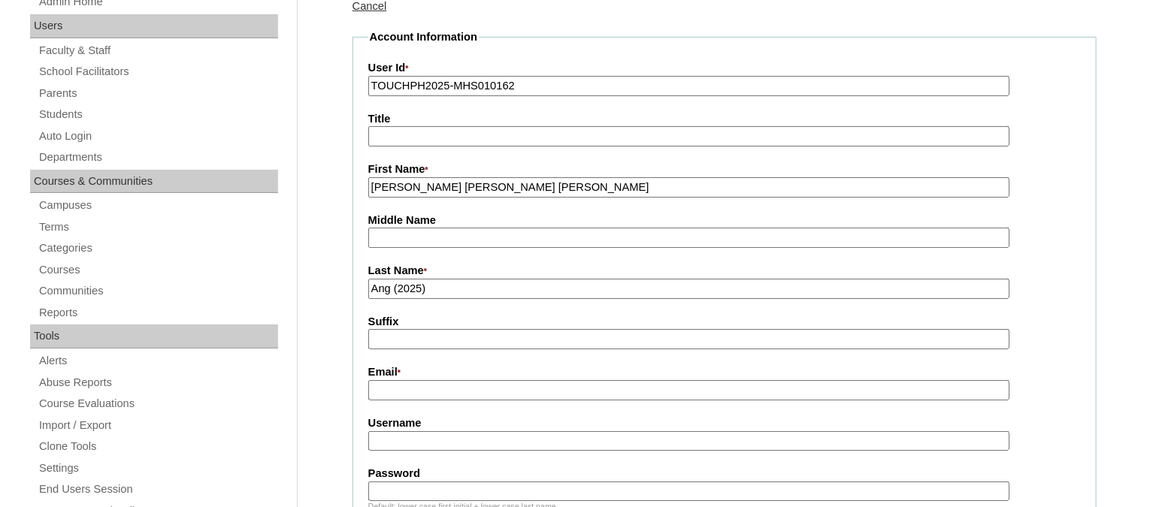
type input "Ang (2025)"
click at [395, 380] on input "Email *" at bounding box center [688, 390] width 641 height 20
paste input "[EMAIL_ADDRESS][DOMAIN_NAME]"
type input "[EMAIL_ADDRESS][DOMAIN_NAME]"
click at [391, 434] on input "Username" at bounding box center [688, 441] width 641 height 20
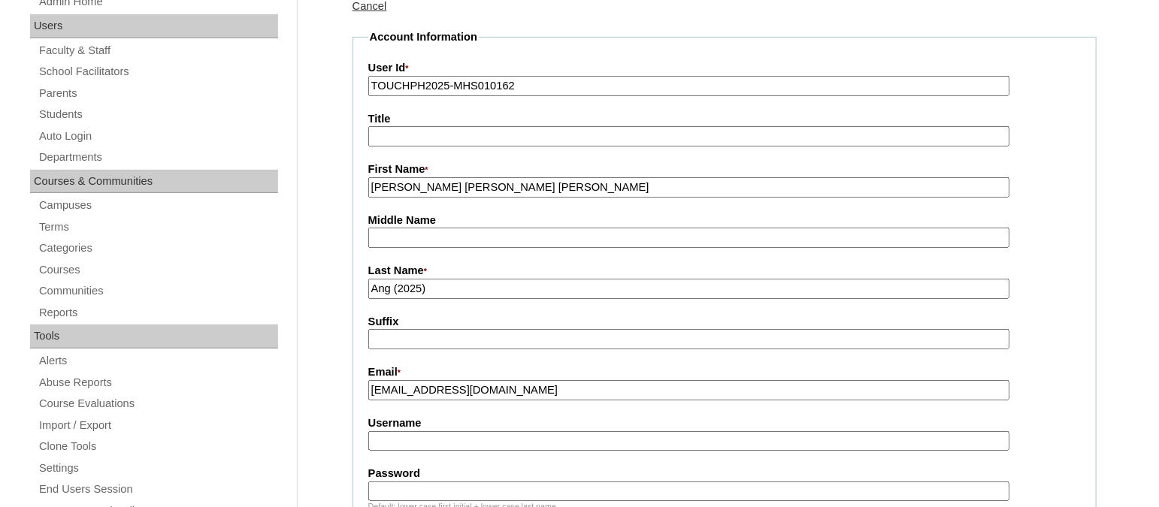
paste input "mariadanicaangTQ322"
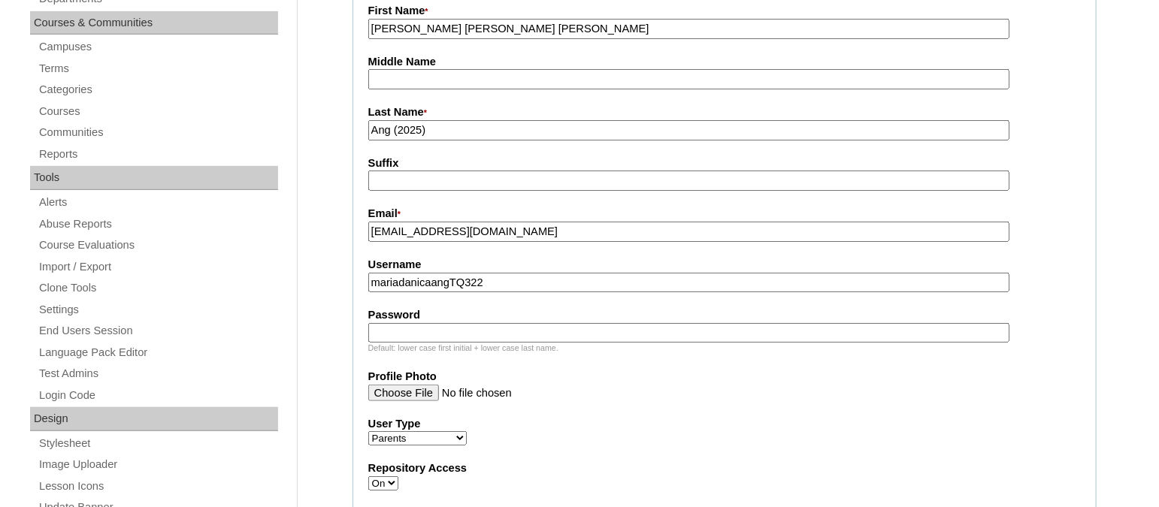
scroll to position [378, 0]
type input "mariadanicaangTQ322"
click at [437, 322] on input "Password" at bounding box center [688, 332] width 641 height 20
click at [402, 322] on input "Password" at bounding box center [688, 332] width 641 height 20
paste input "HG123456p"
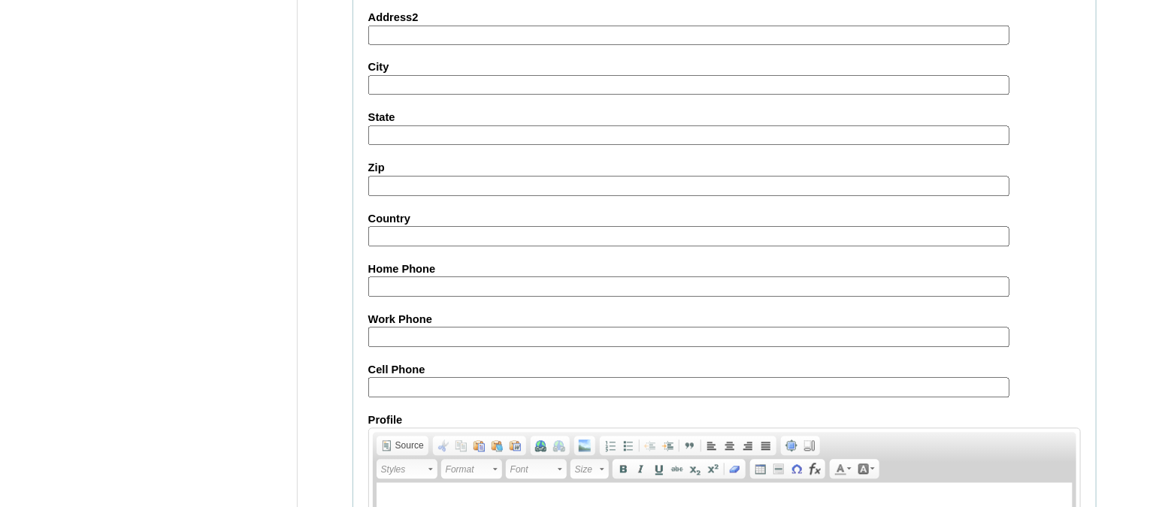
scroll to position [1499, 0]
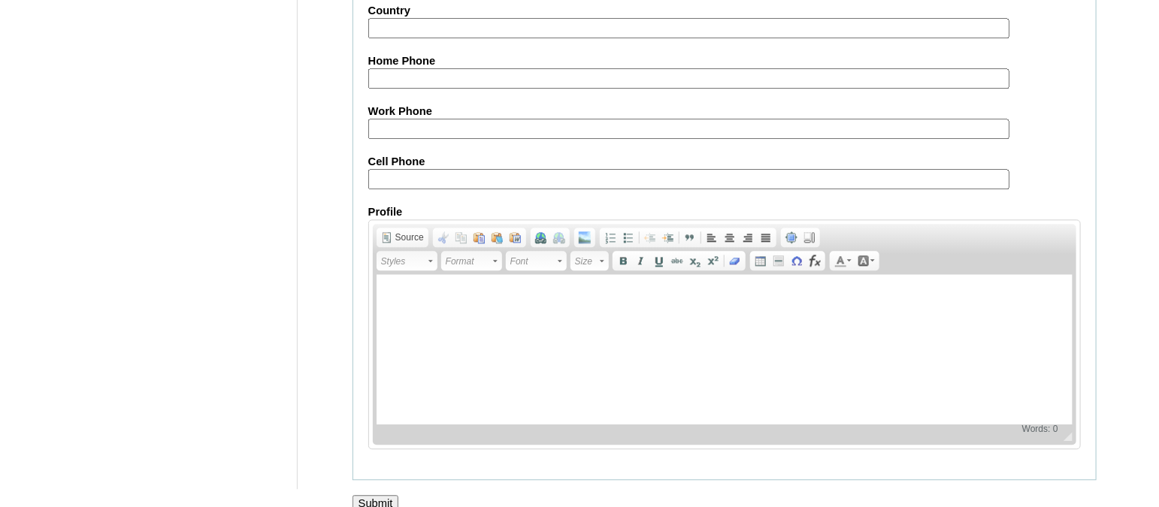
type input "HG123456p"
click at [367, 495] on input "Submit" at bounding box center [376, 503] width 47 height 17
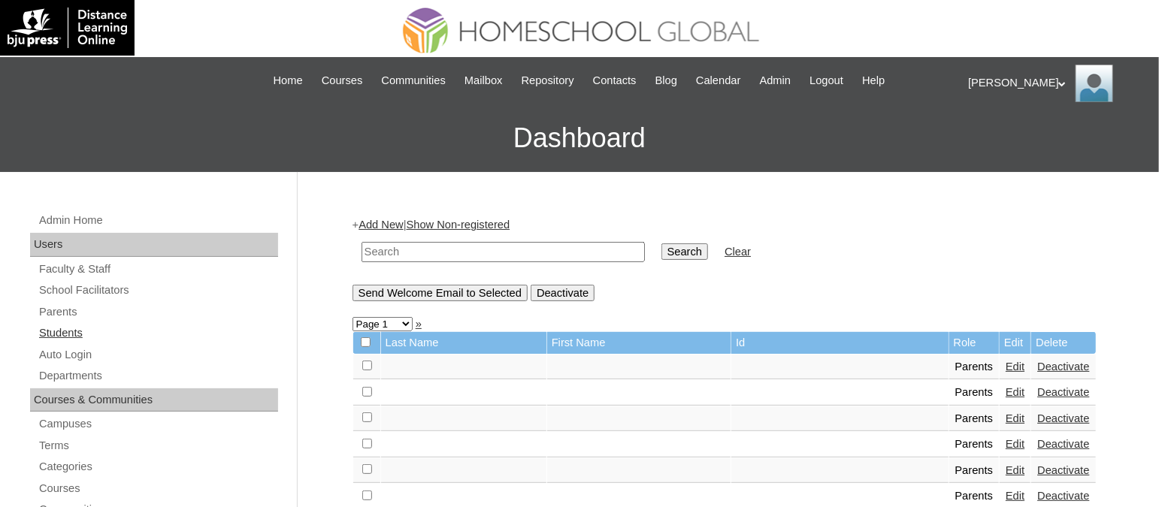
click at [63, 333] on link "Students" at bounding box center [158, 333] width 241 height 19
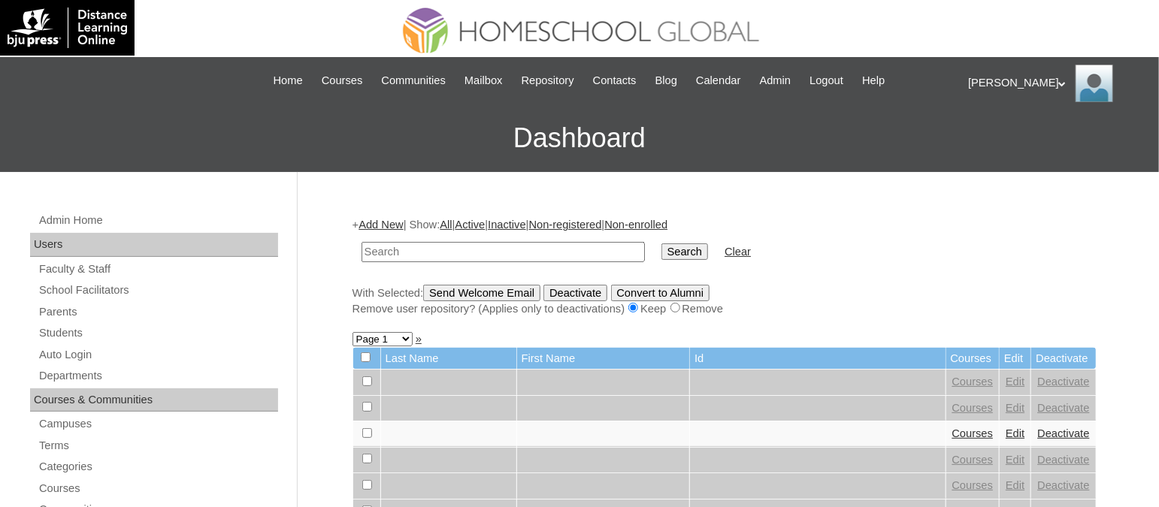
paste input "TOUCHPH2025-MHS010163"
type input "TOUCHPH2025-MHS010163"
click at [661, 244] on input "Search" at bounding box center [684, 252] width 47 height 17
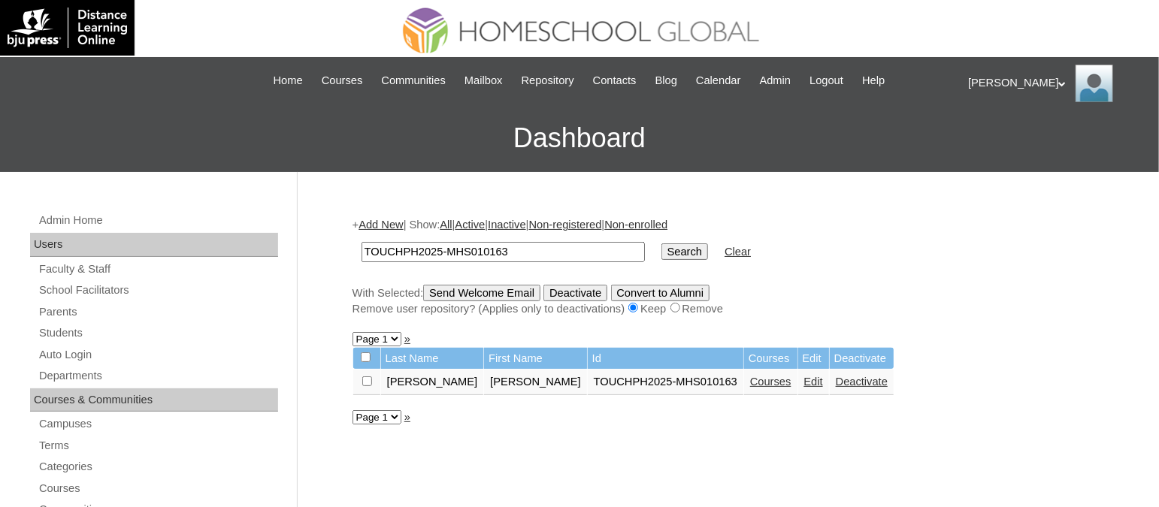
click at [804, 376] on link "Edit" at bounding box center [813, 382] width 19 height 12
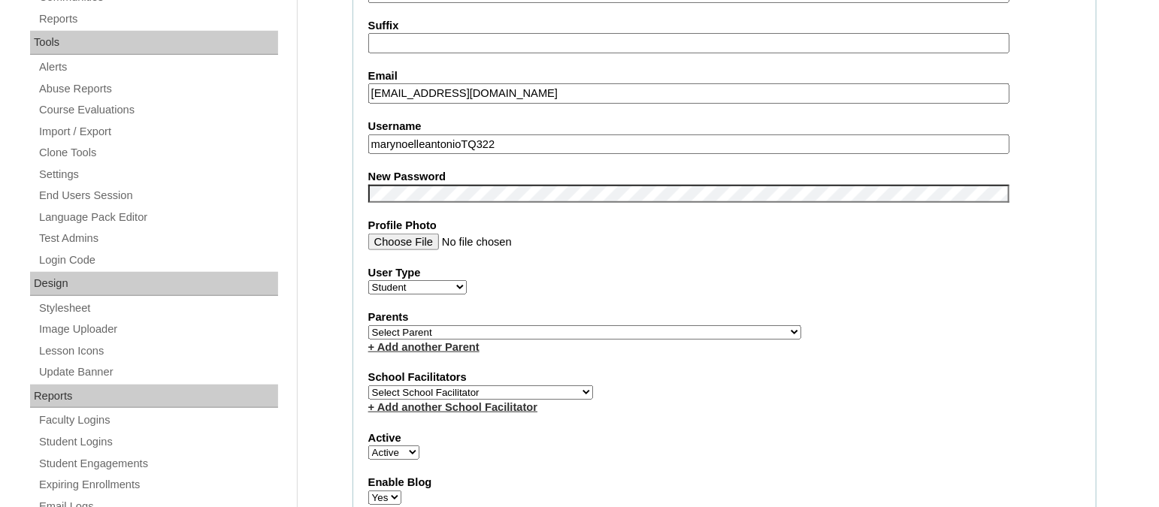
scroll to position [650, 0]
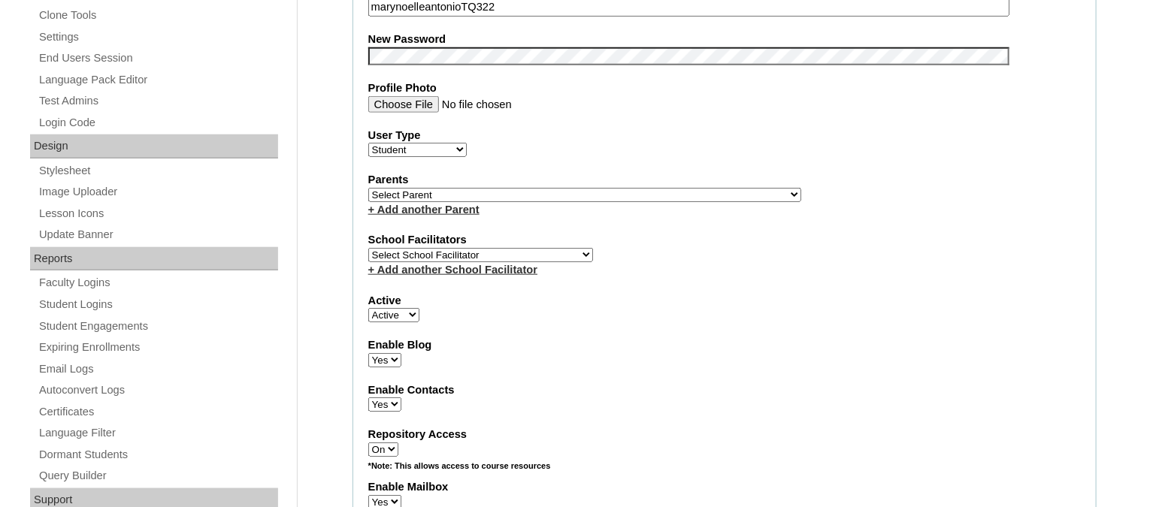
click at [417, 190] on select "Select Parent , , , , , , , , , , , , , , , , , , , , , , , , , , , , , , , , ,…" at bounding box center [584, 195] width 433 height 14
select select "43495"
click at [368, 188] on select "Select Parent , , , , , , , , , , , , , , , , , , , , , , , , , , , , , , , , ,…" at bounding box center [584, 195] width 433 height 14
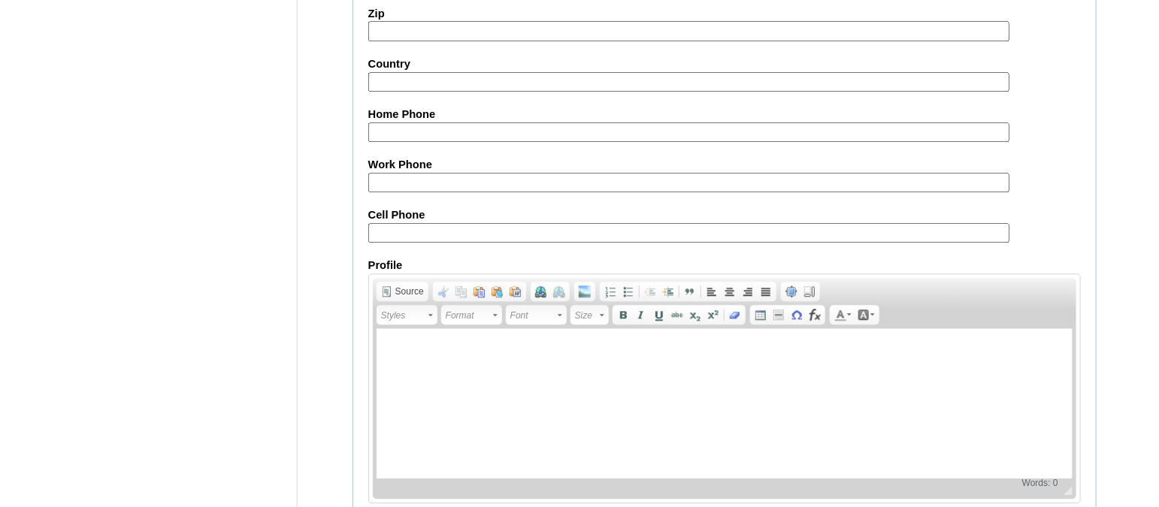
scroll to position [1757, 0]
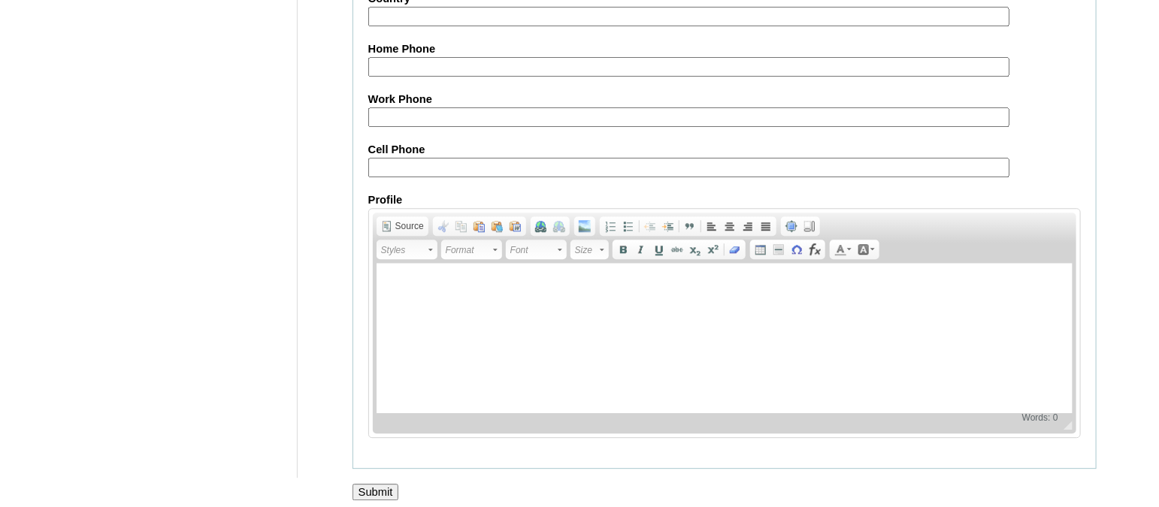
click at [371, 484] on input "Submit" at bounding box center [376, 492] width 47 height 17
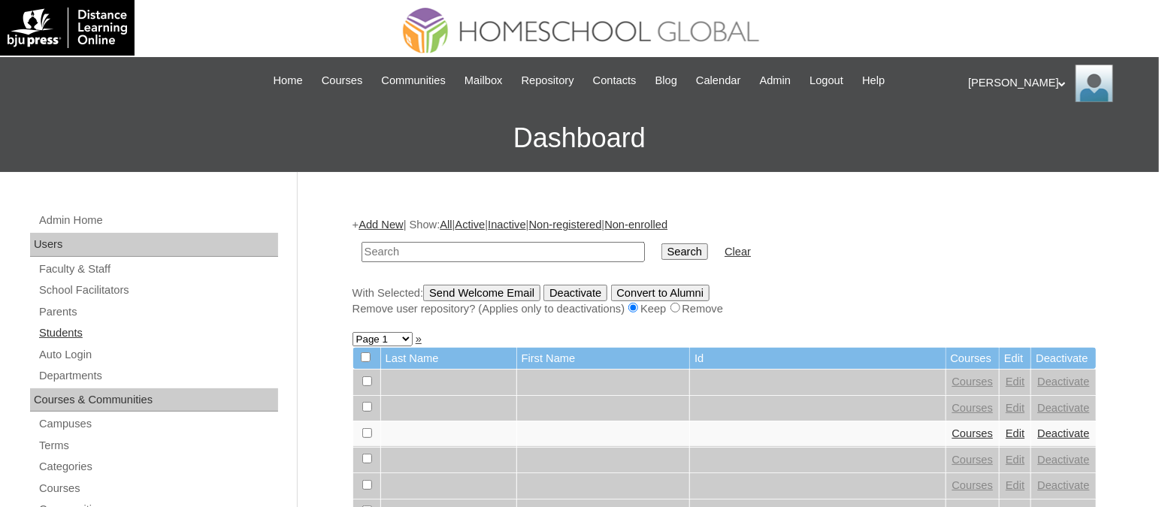
click at [71, 331] on link "Students" at bounding box center [158, 333] width 241 height 19
paste input "TOUCHPH2025-MHS010163"
type input "TOUCHPH2025-MHS010163"
click at [661, 244] on input "Search" at bounding box center [684, 252] width 47 height 17
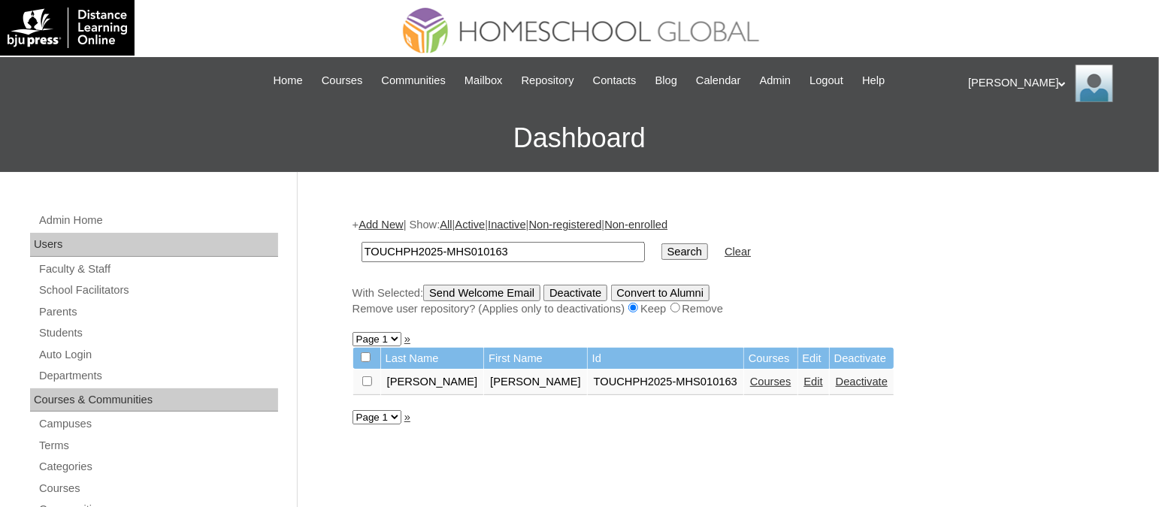
click at [750, 377] on link "Courses" at bounding box center [770, 382] width 41 height 12
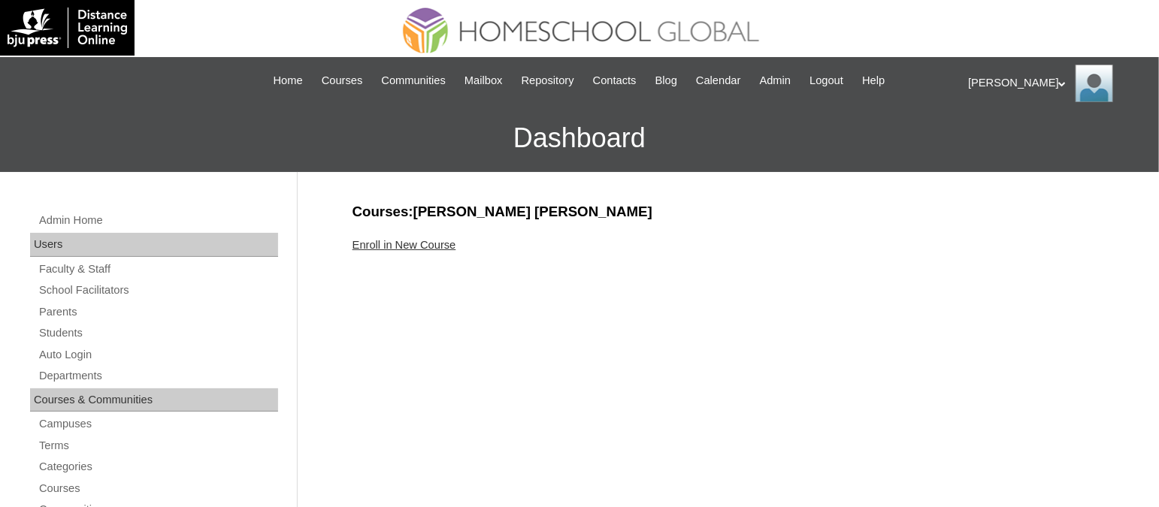
click at [400, 242] on link "Enroll in New Course" at bounding box center [405, 245] width 104 height 12
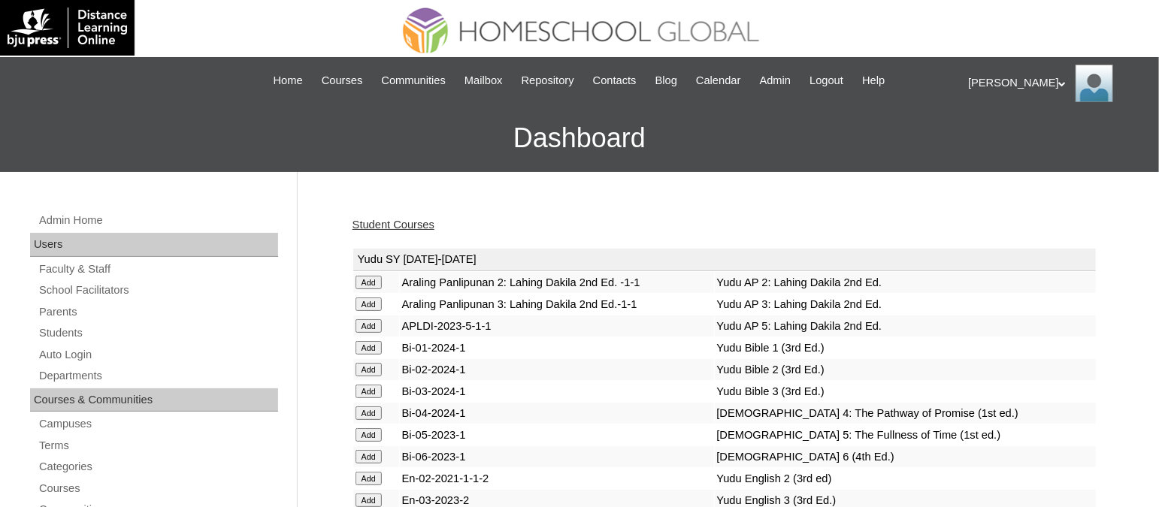
scroll to position [3636, 0]
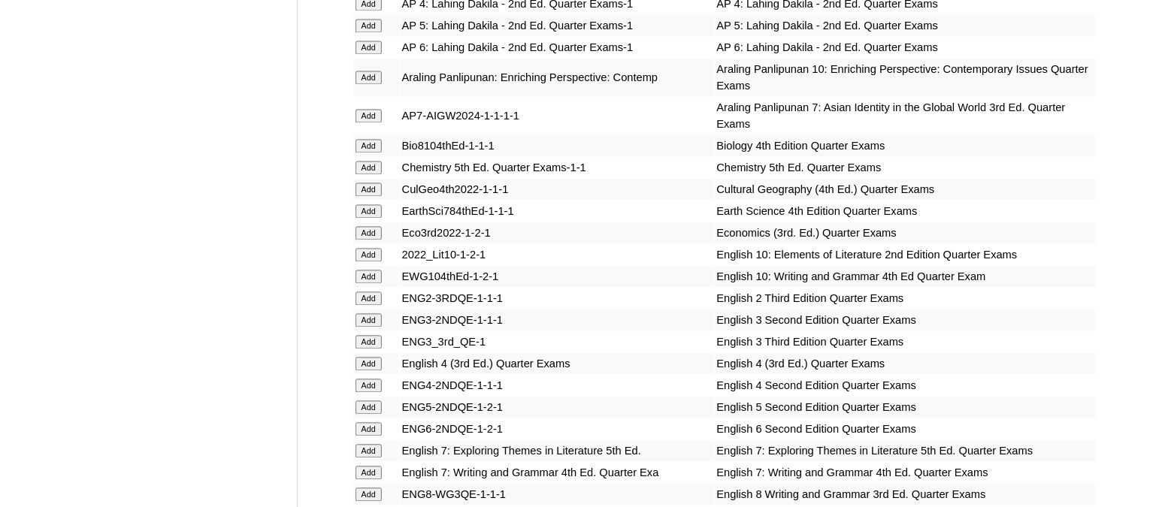
scroll to position [4099, 0]
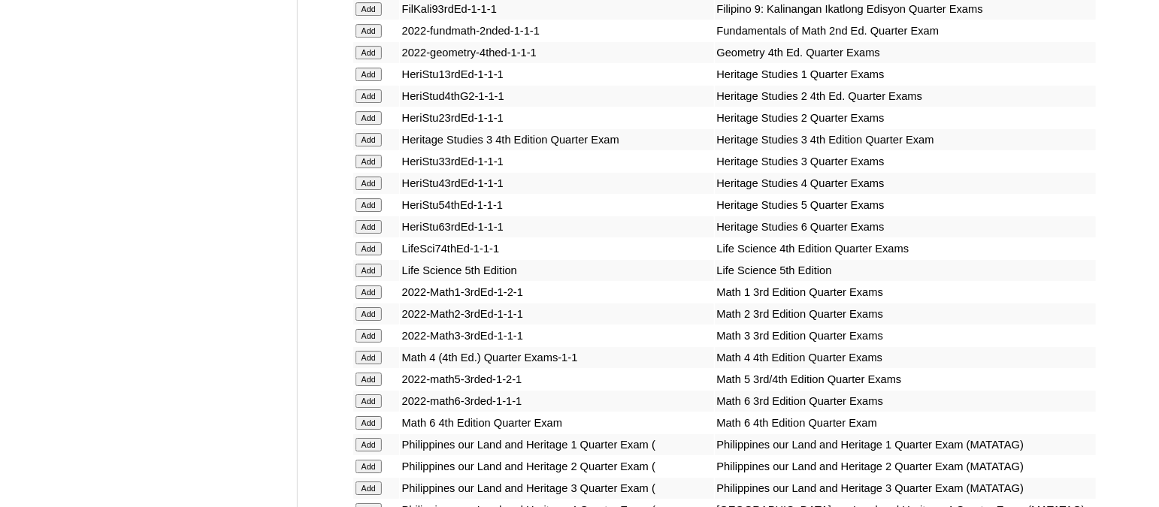
scroll to position [5193, 0]
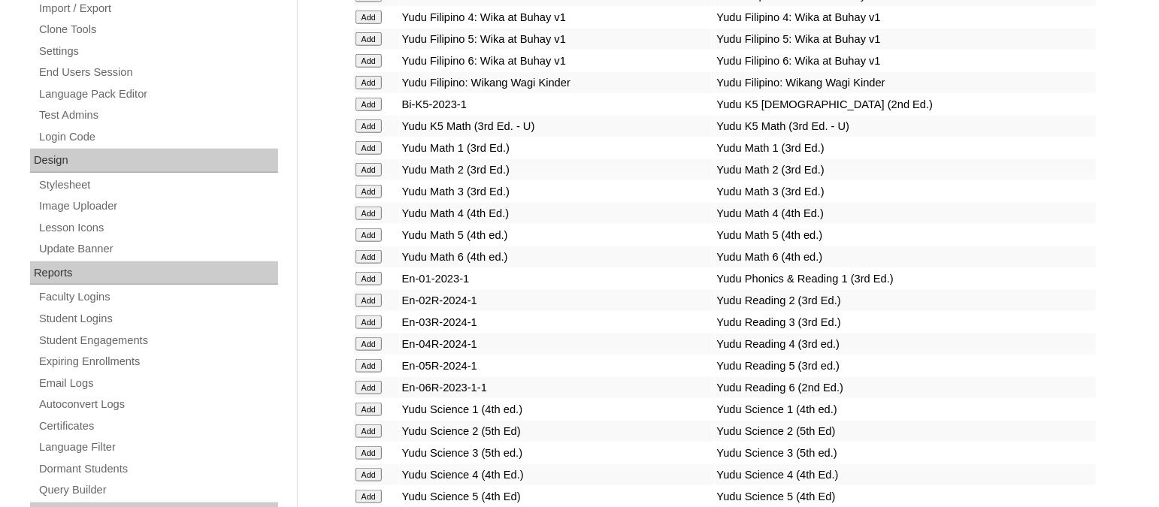
scroll to position [5614, 0]
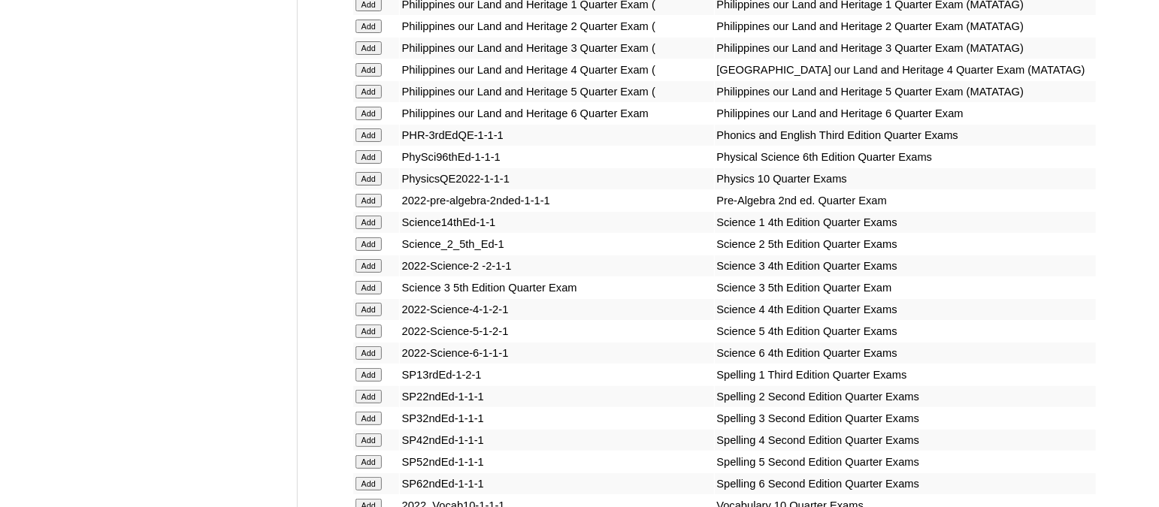
scroll to position [5740, 0]
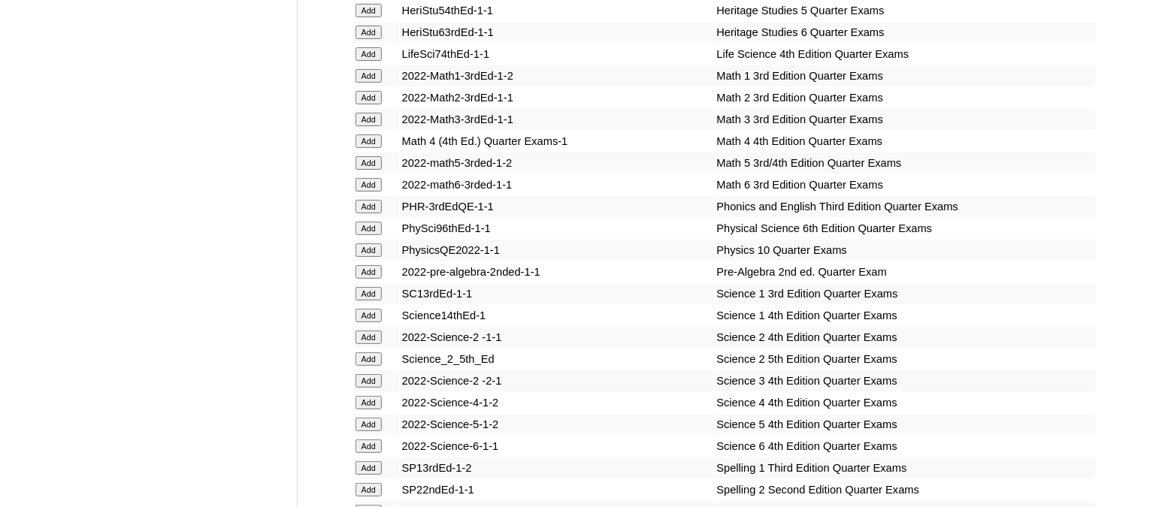
scroll to position [5950, 0]
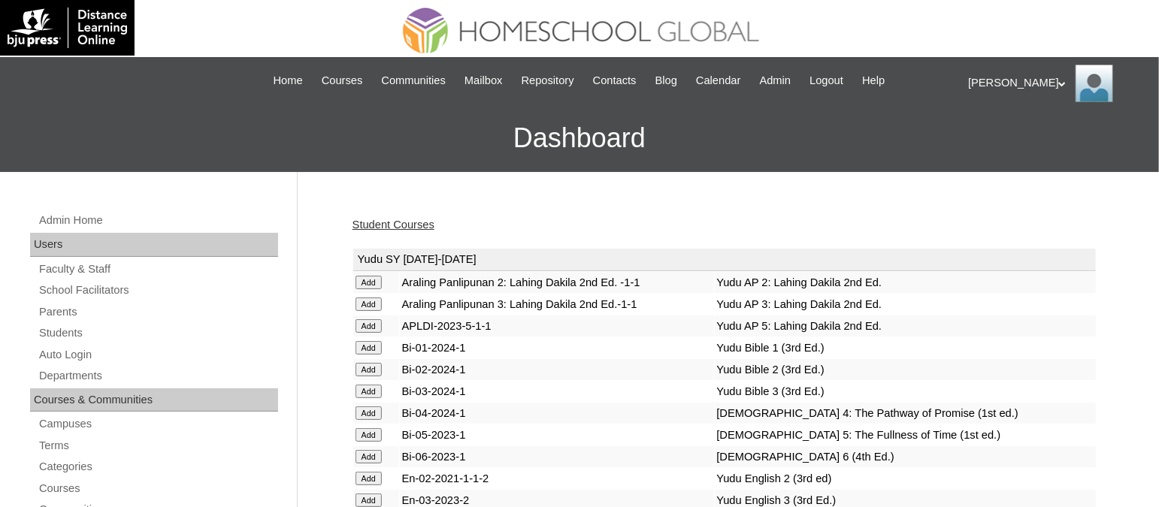
scroll to position [4710, 0]
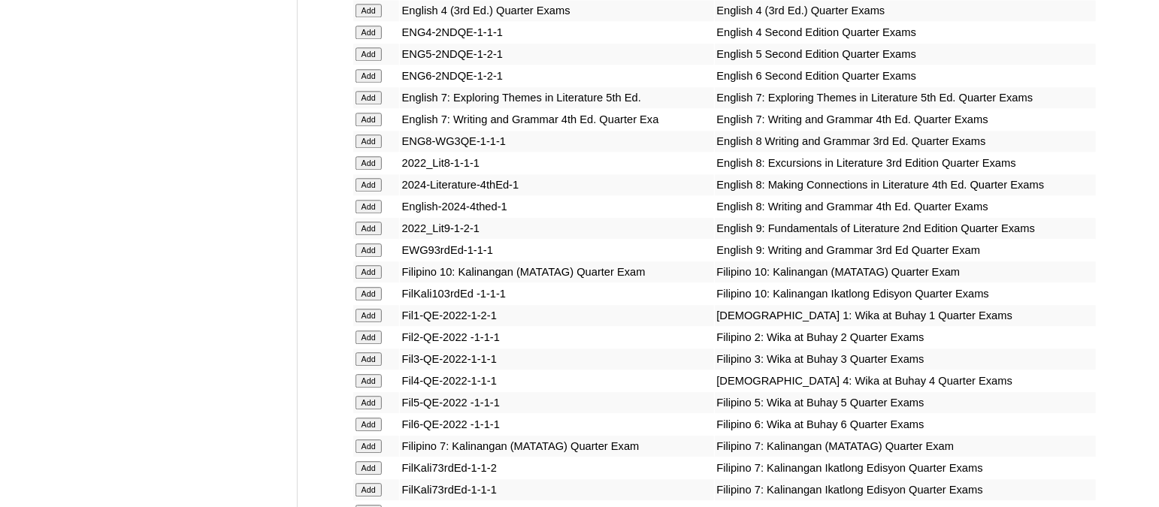
scroll to position [4330, 0]
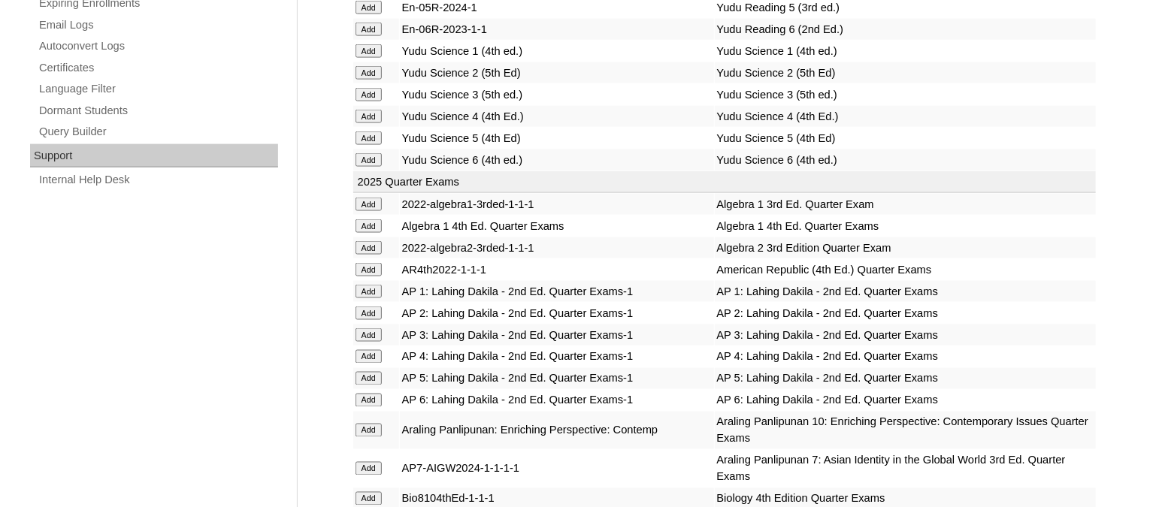
scroll to position [3236, 0]
